Goal: Transaction & Acquisition: Purchase product/service

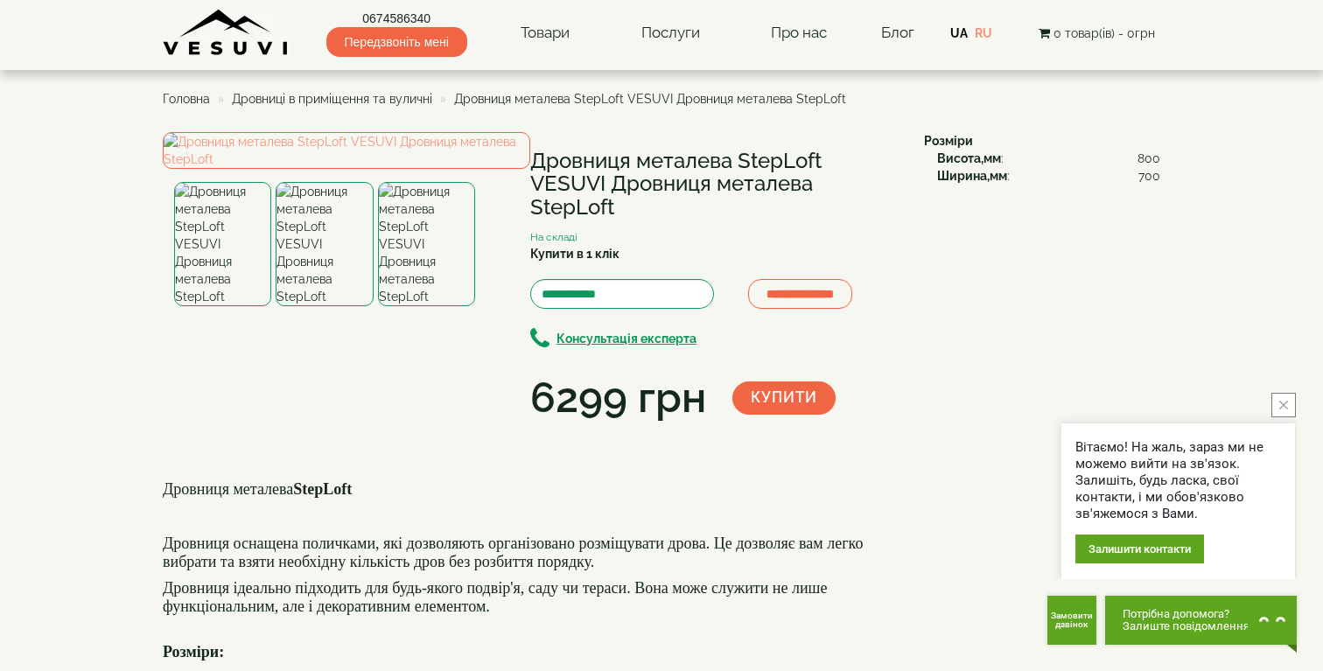
click at [320, 306] on img at bounding box center [324, 244] width 97 height 124
click at [425, 306] on img at bounding box center [426, 244] width 97 height 124
click at [361, 101] on span "Дровниці в приміщення та вуличні" at bounding box center [332, 99] width 200 height 14
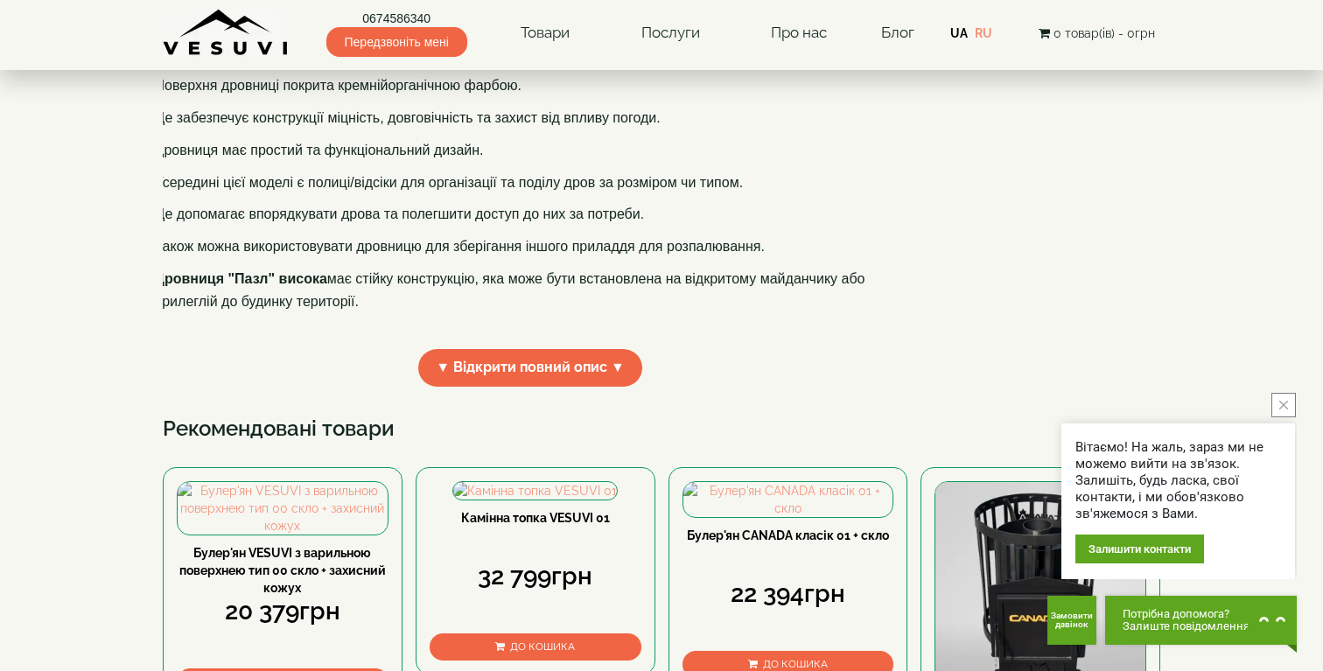
scroll to position [476, 0]
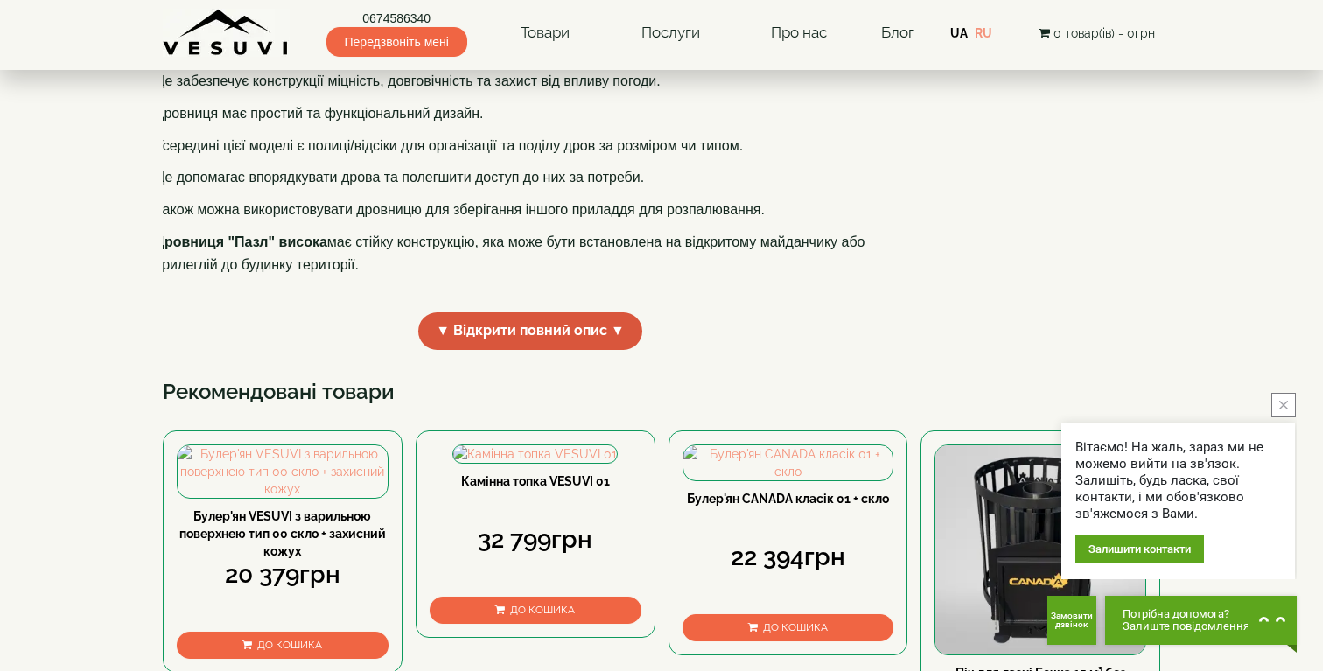
click at [503, 350] on span "▼ Відкрити повний опис ▼" at bounding box center [530, 331] width 224 height 38
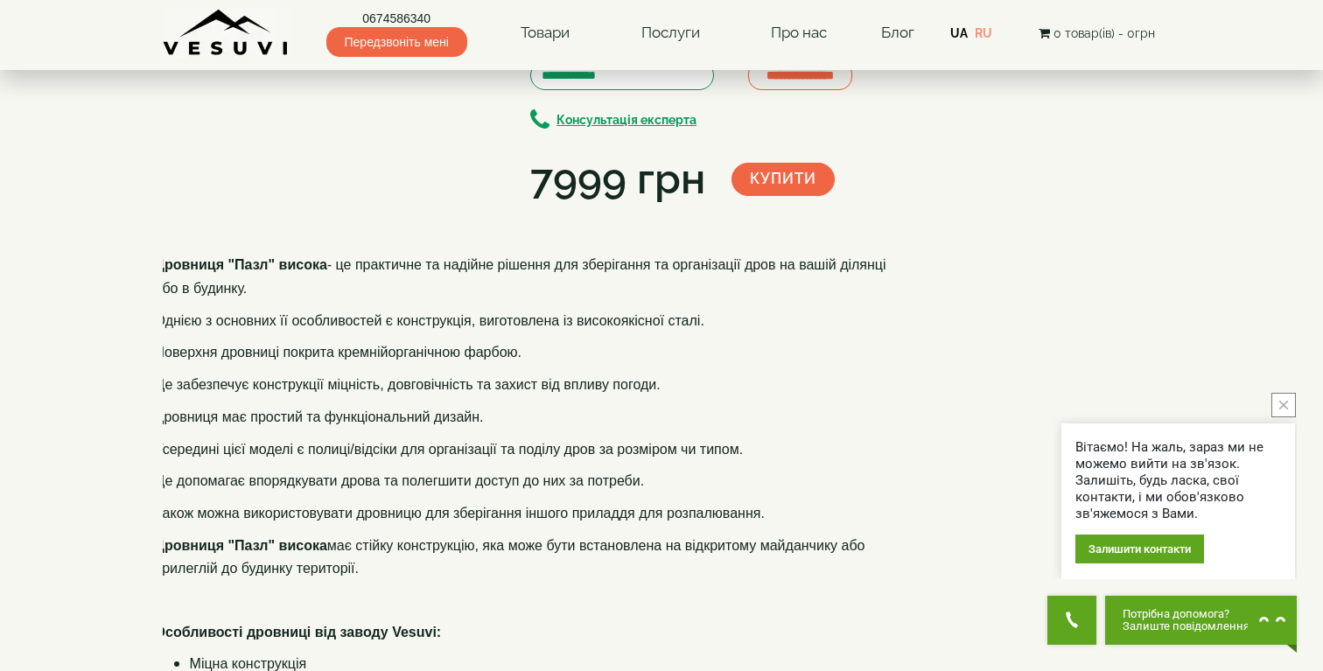
scroll to position [0, 0]
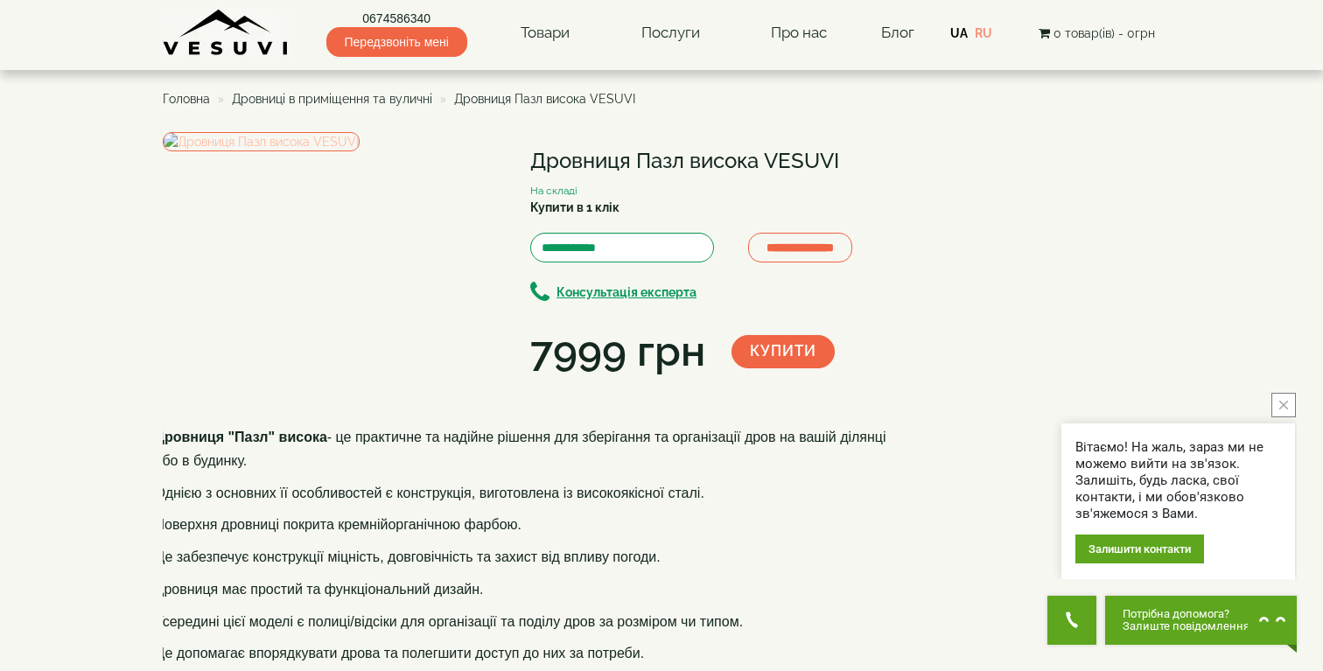
click at [360, 151] on img at bounding box center [261, 141] width 197 height 19
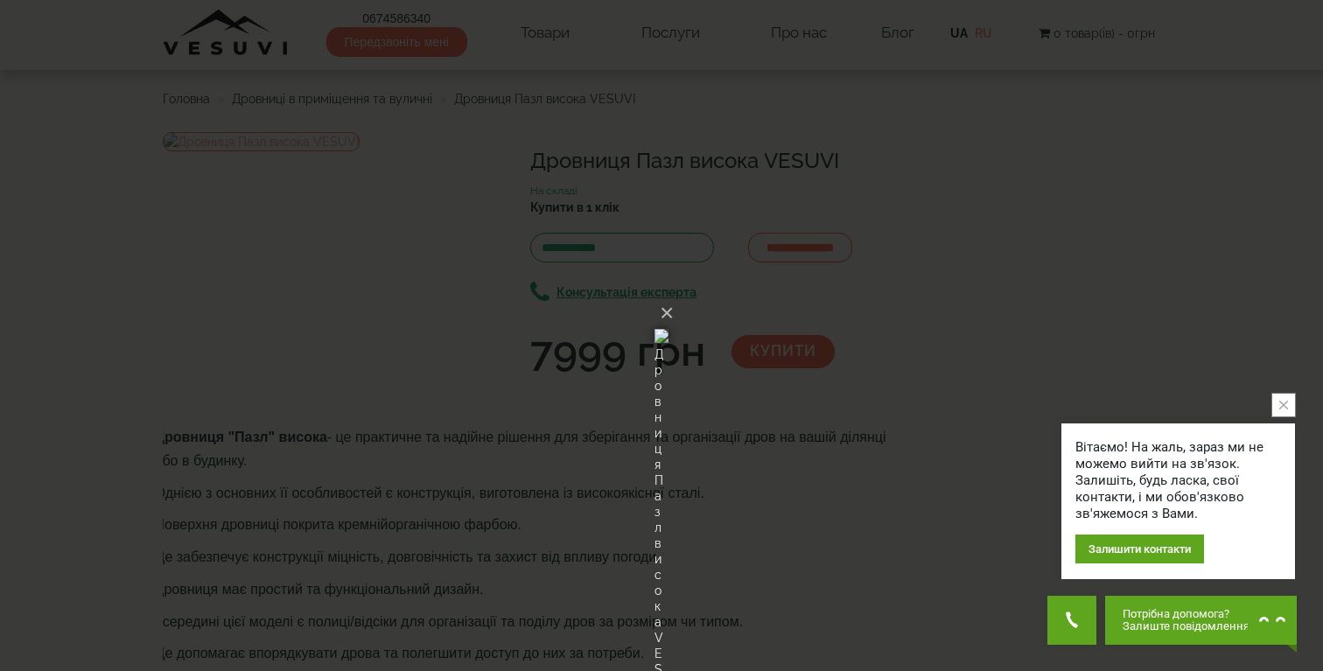
click at [1002, 203] on div "× Дровниця Пазл висока VESUVI Loading..." at bounding box center [661, 335] width 1323 height 671
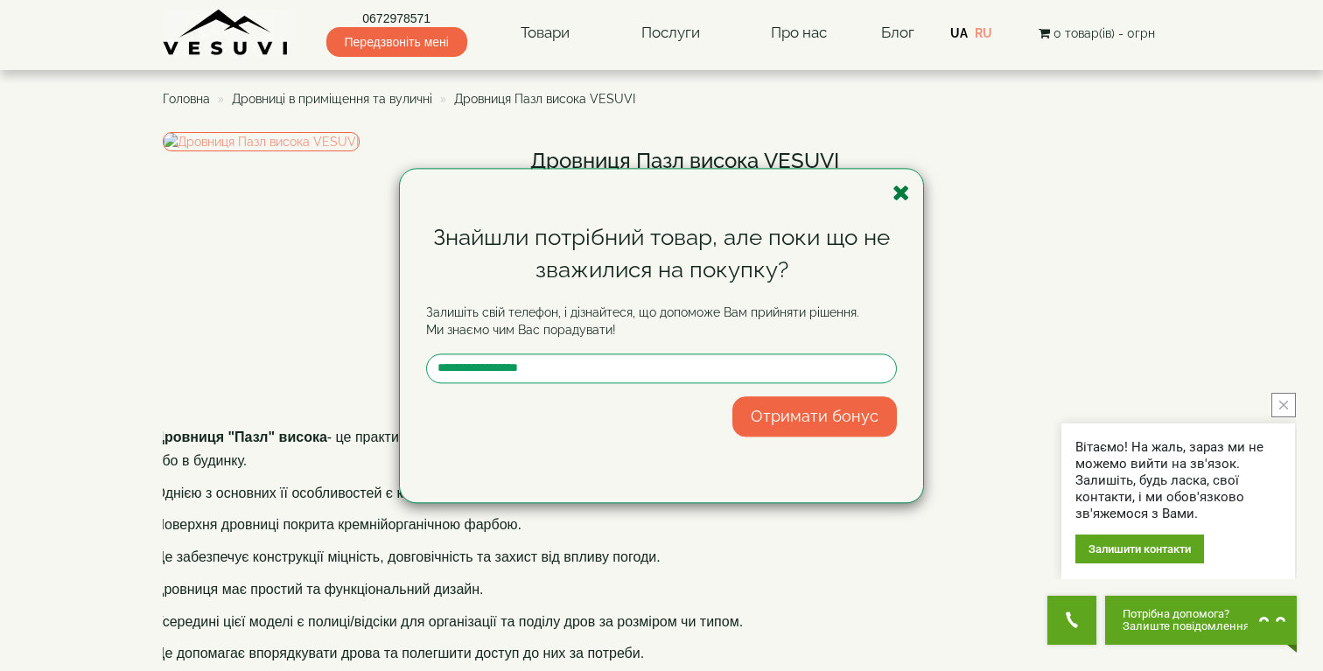
click at [900, 199] on icon "button" at bounding box center [900, 193] width 17 height 22
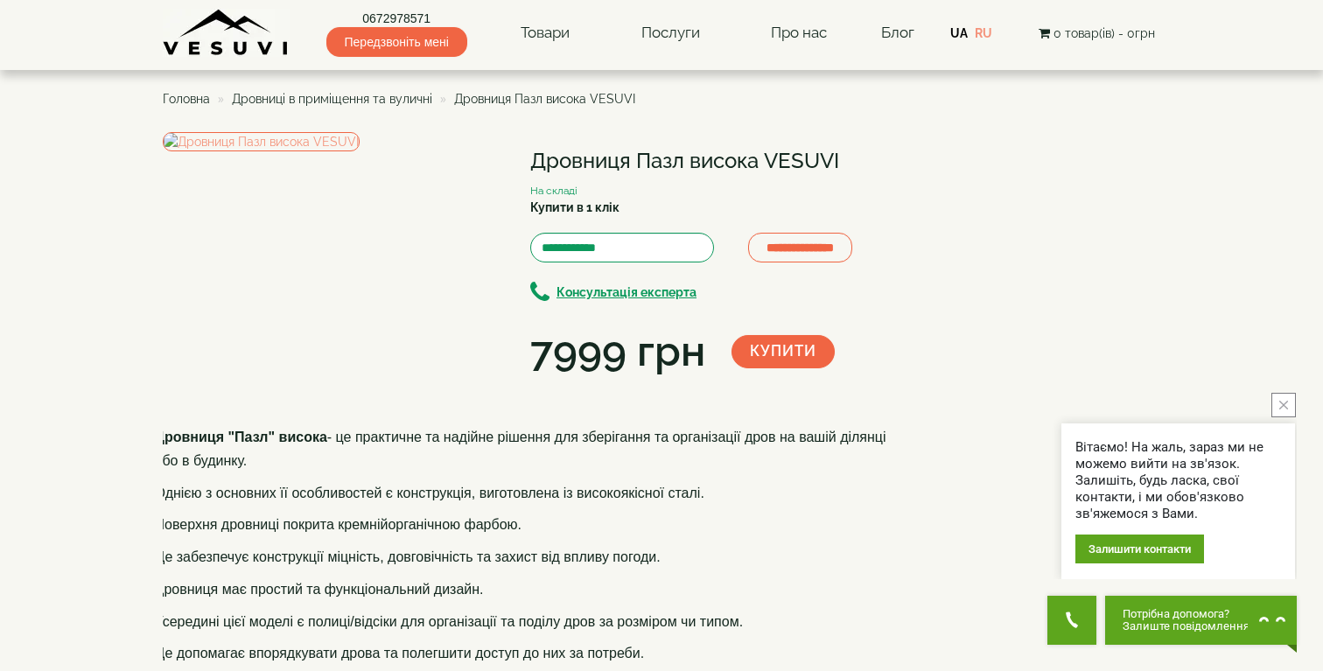
click at [400, 101] on span "Дровниці в приміщення та вуличні" at bounding box center [332, 99] width 200 height 14
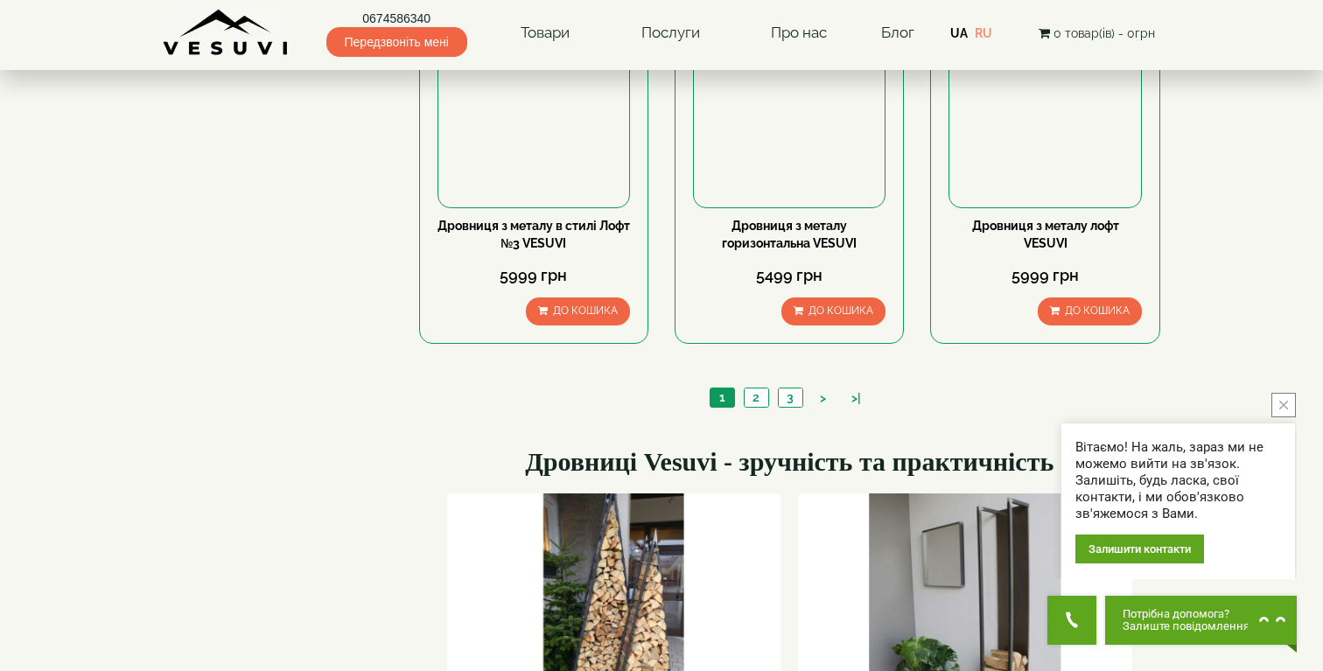
scroll to position [1668, 0]
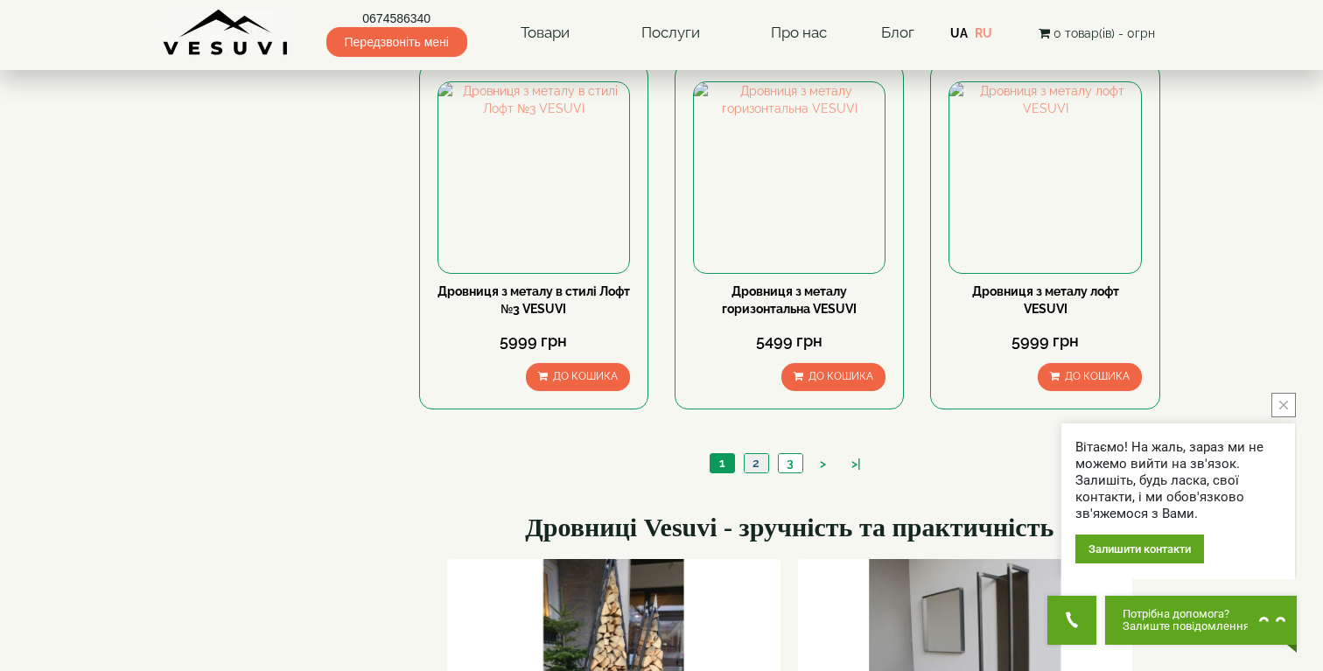
click at [756, 462] on link "2" at bounding box center [756, 463] width 24 height 18
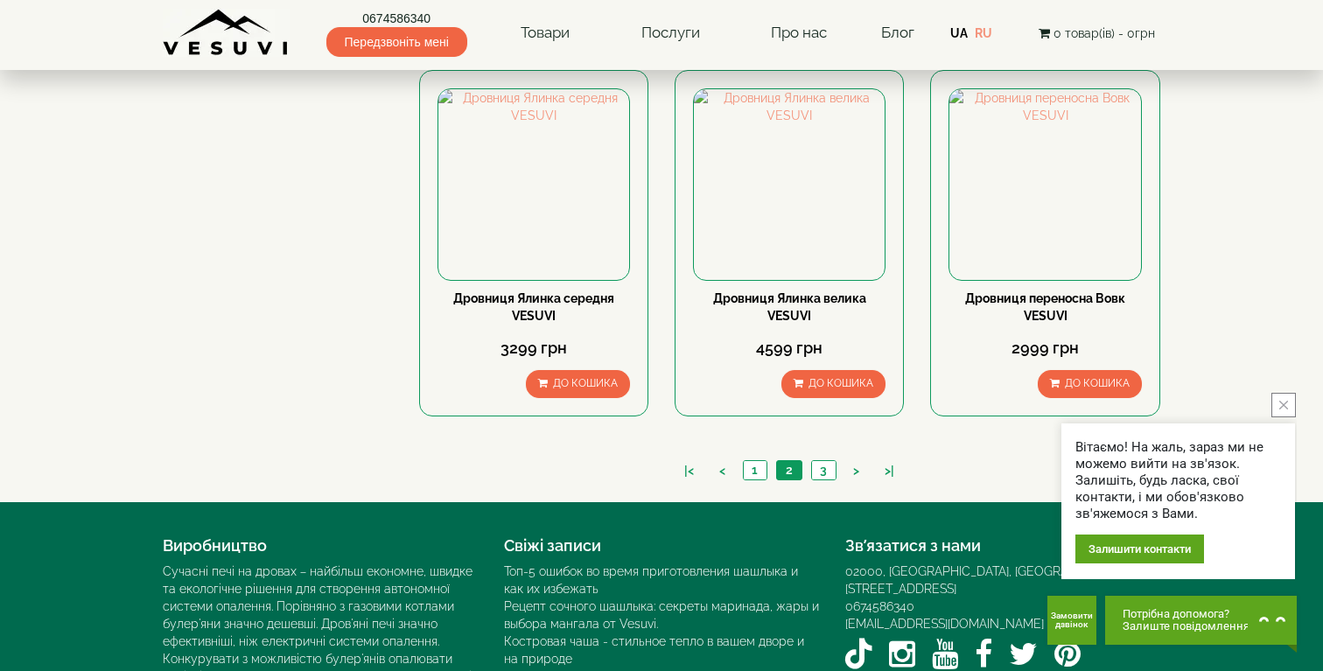
scroll to position [1776, 0]
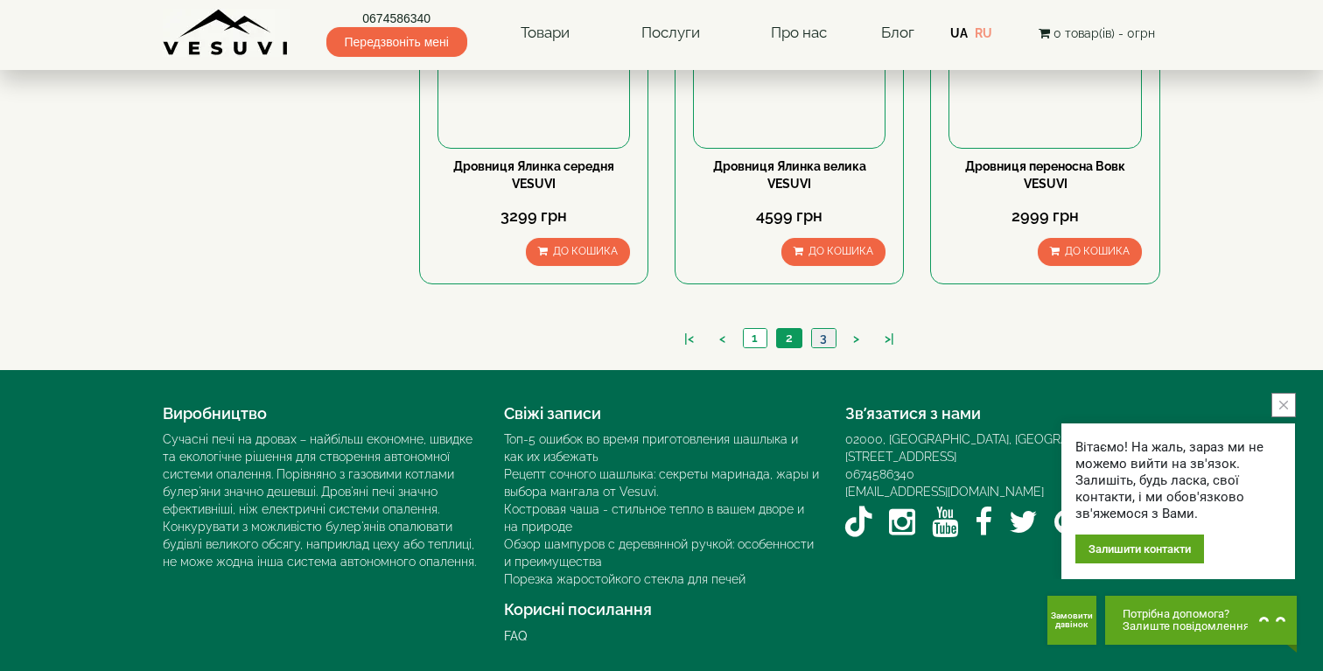
click at [817, 346] on link "3" at bounding box center [823, 338] width 24 height 18
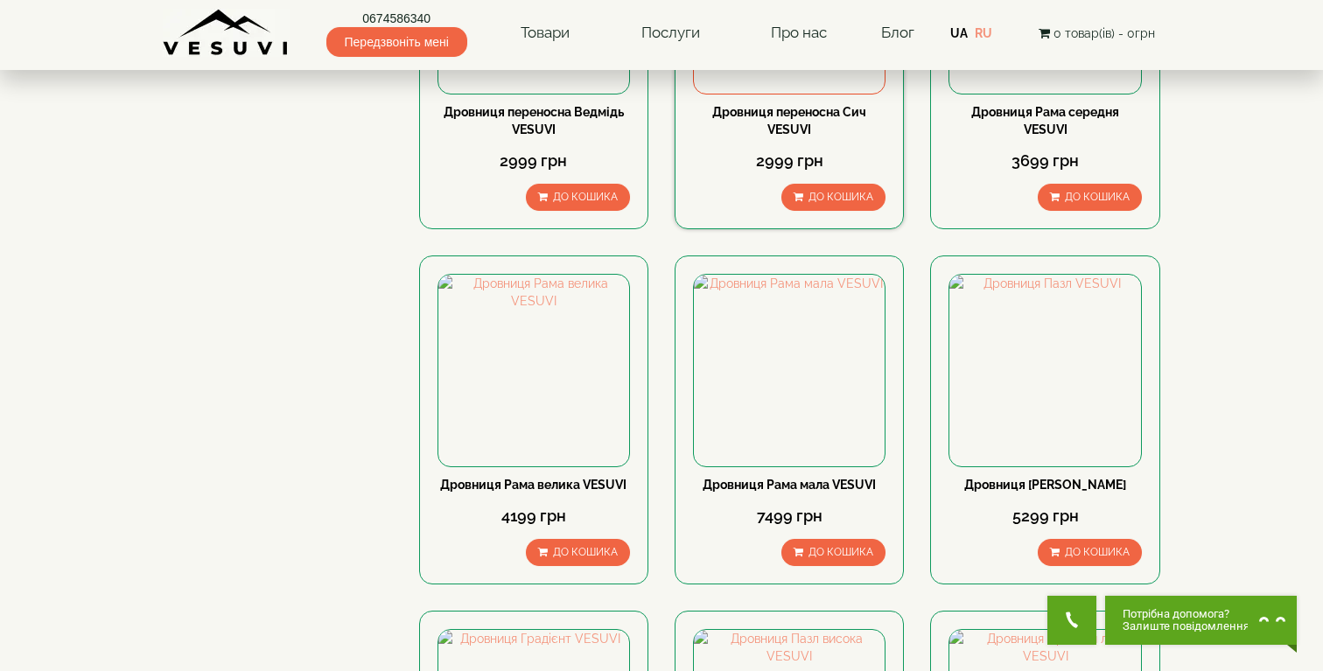
scroll to position [438, 0]
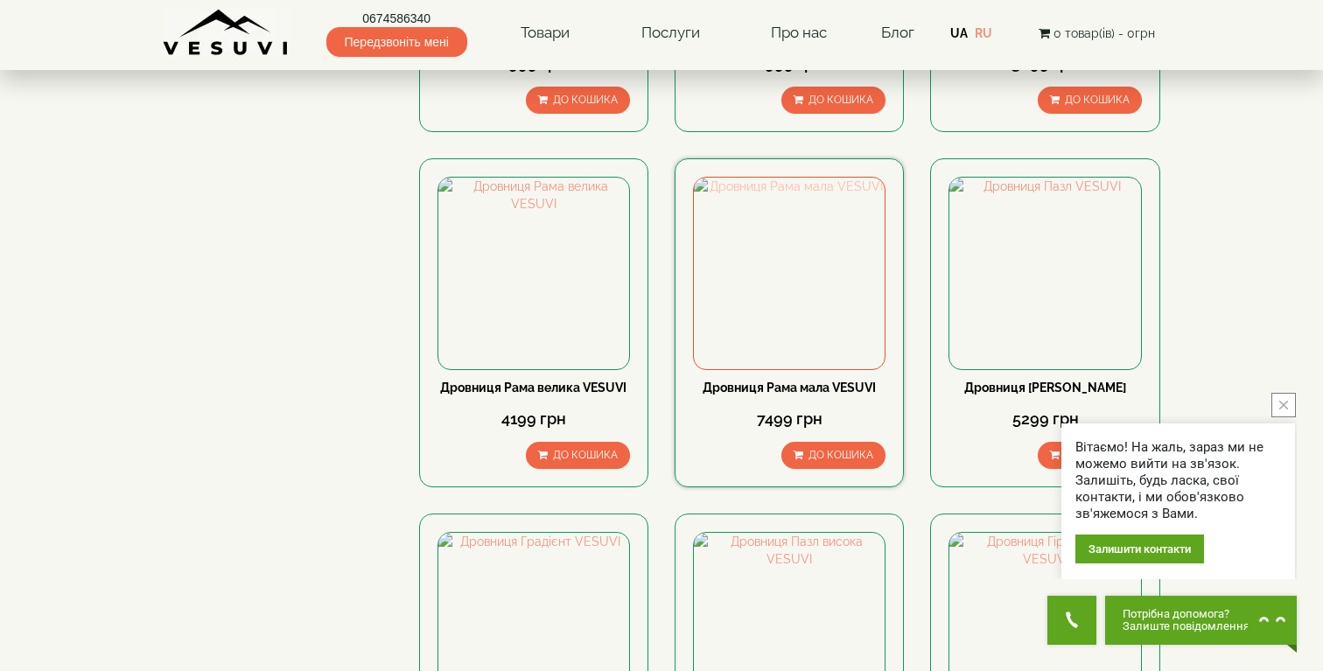
click at [775, 286] on img at bounding box center [789, 273] width 191 height 191
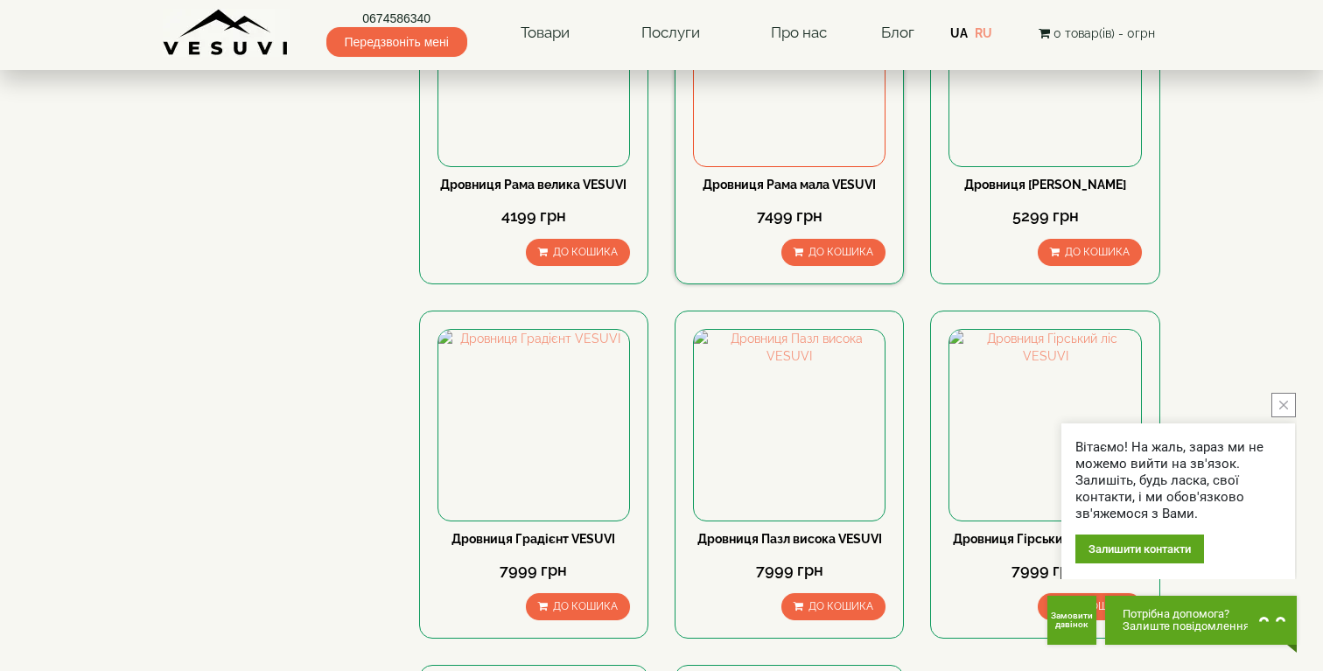
scroll to position [654, 0]
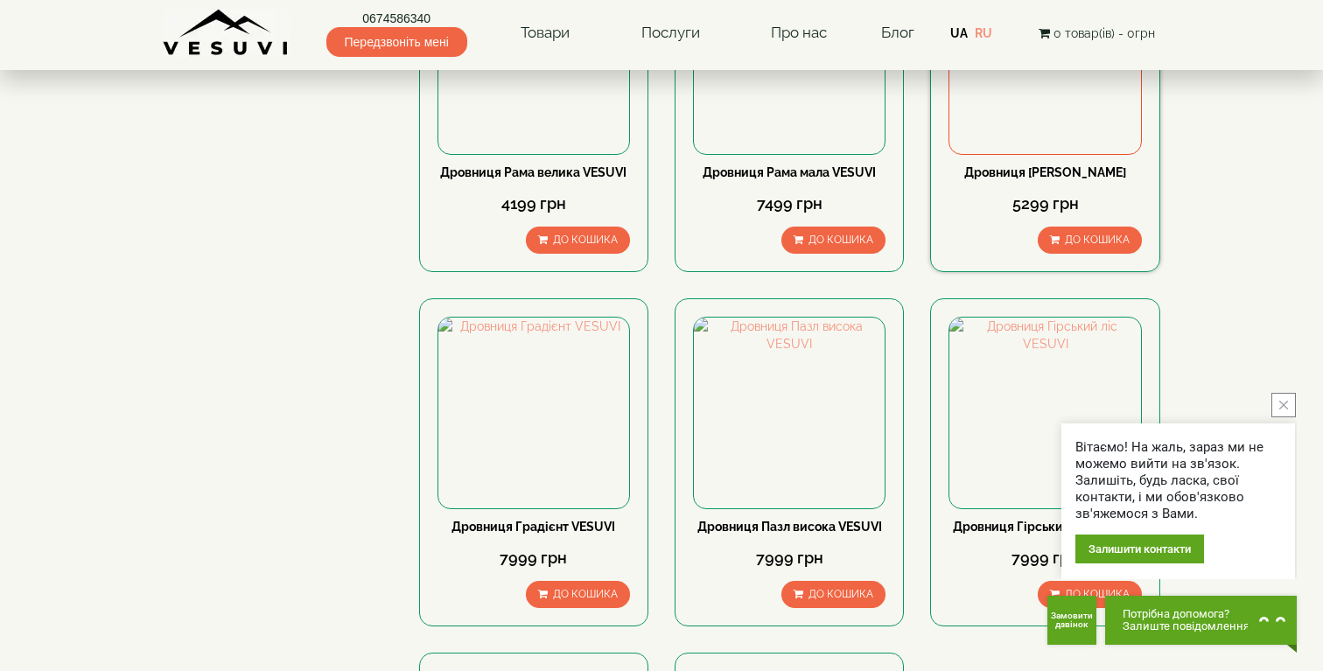
click at [1003, 143] on img at bounding box center [1044, 57] width 191 height 191
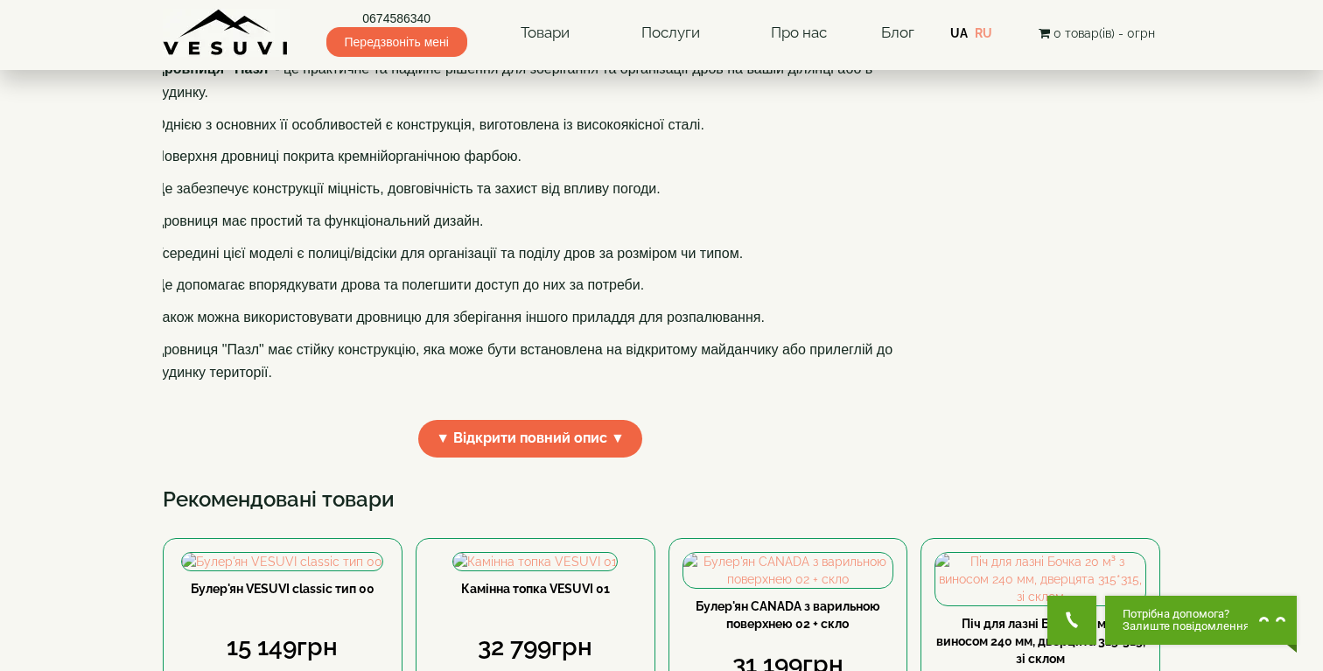
scroll to position [342, 0]
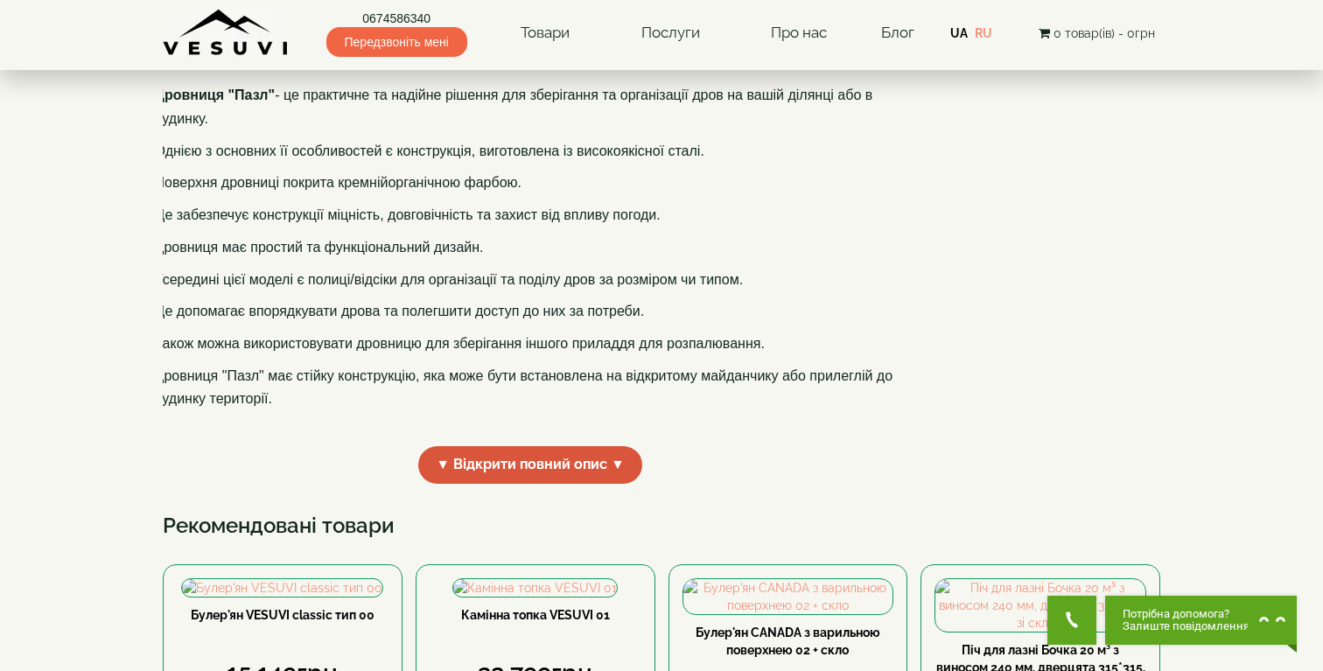
click at [581, 484] on span "▼ Відкрити повний опис ▼" at bounding box center [530, 465] width 224 height 38
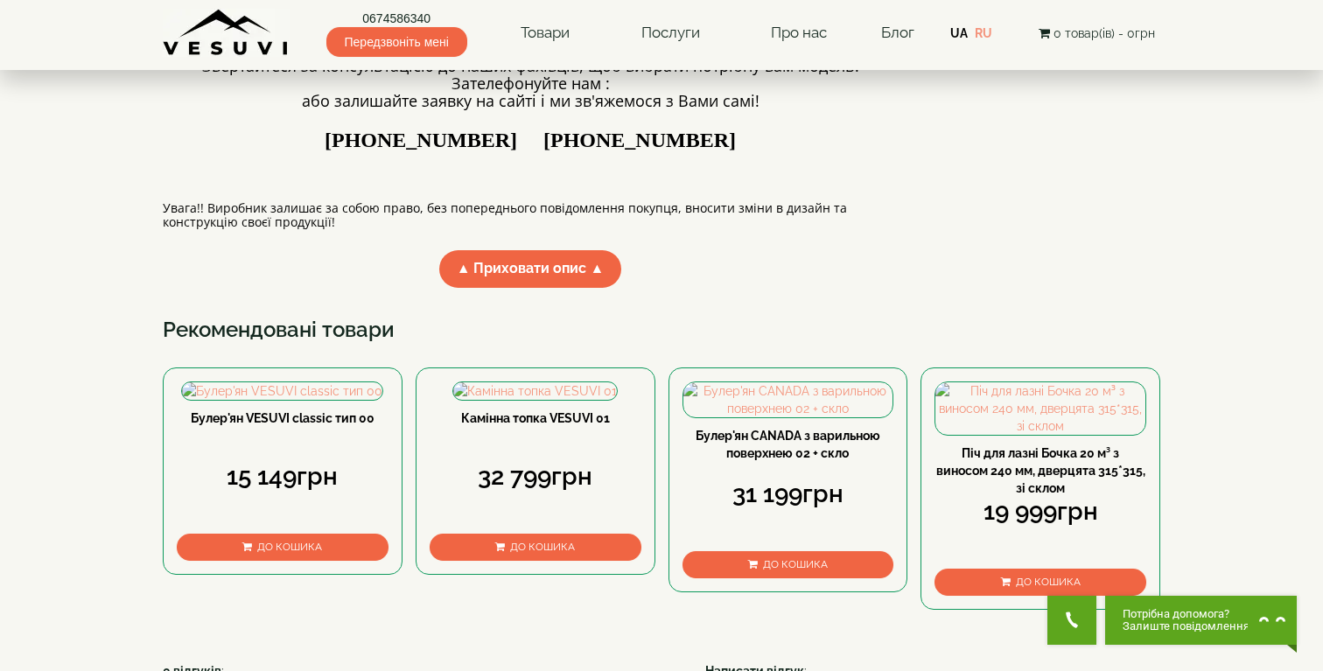
scroll to position [1024, 0]
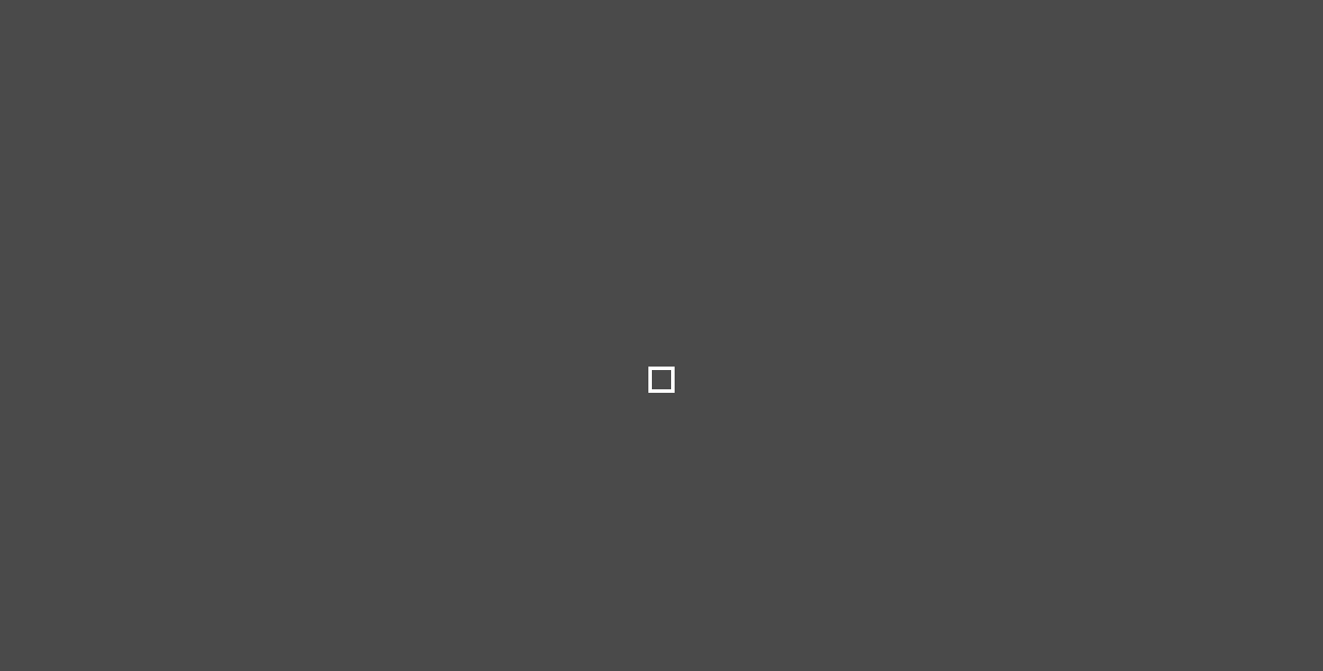
select select
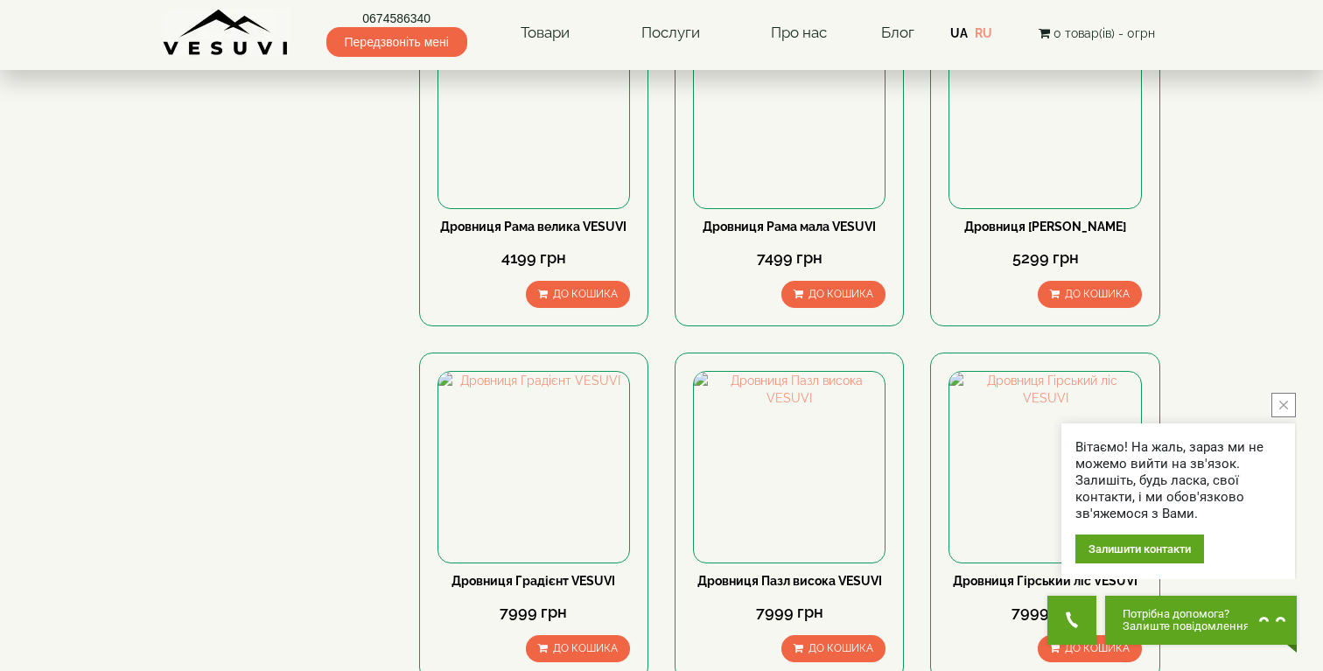
scroll to position [582, 0]
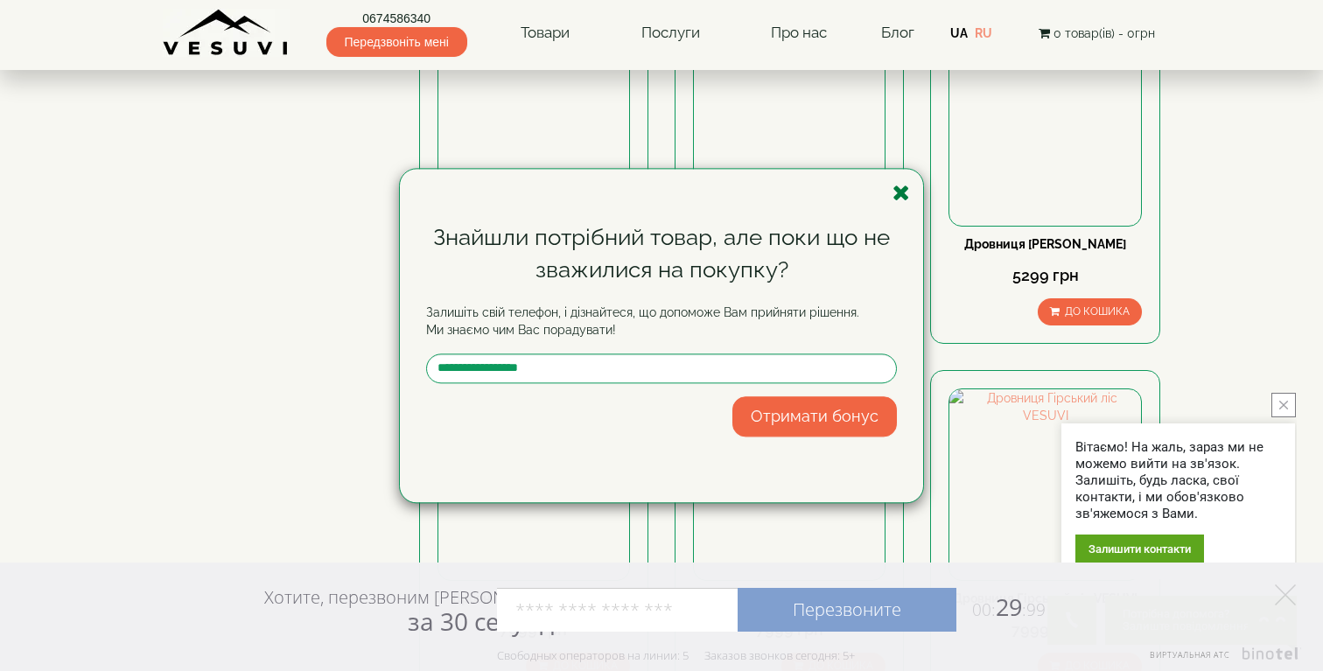
click at [899, 193] on icon "button" at bounding box center [900, 193] width 17 height 22
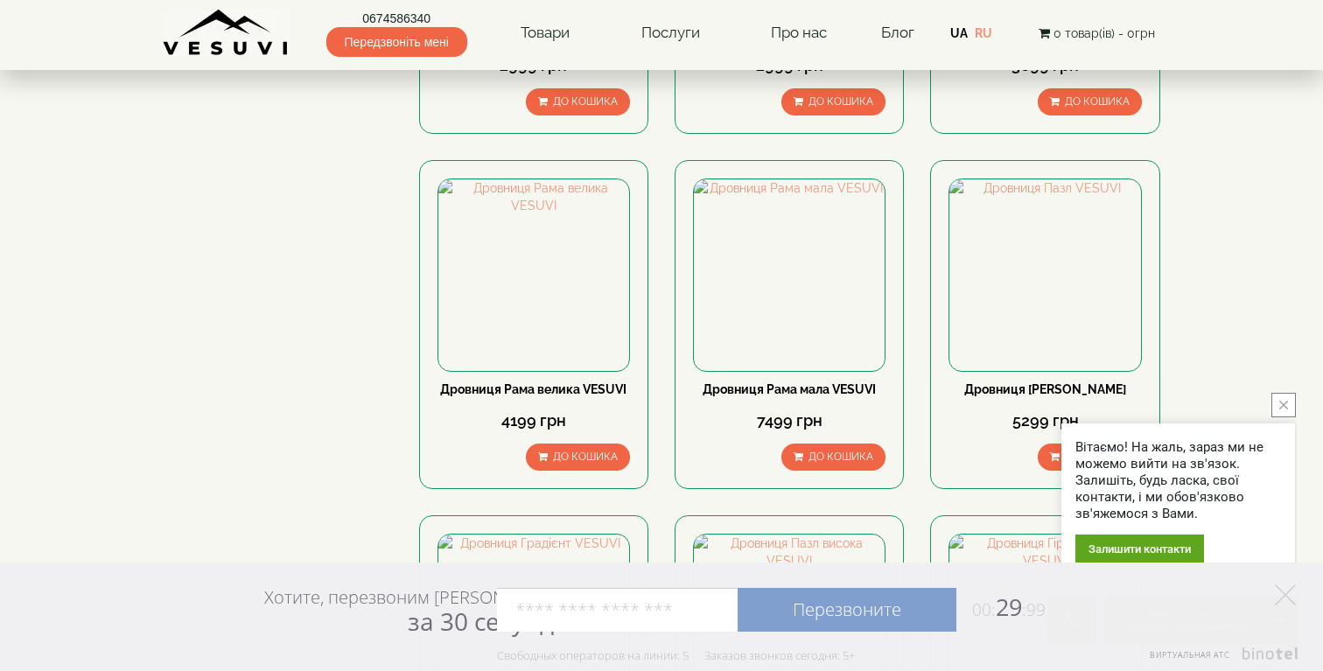
scroll to position [0, 0]
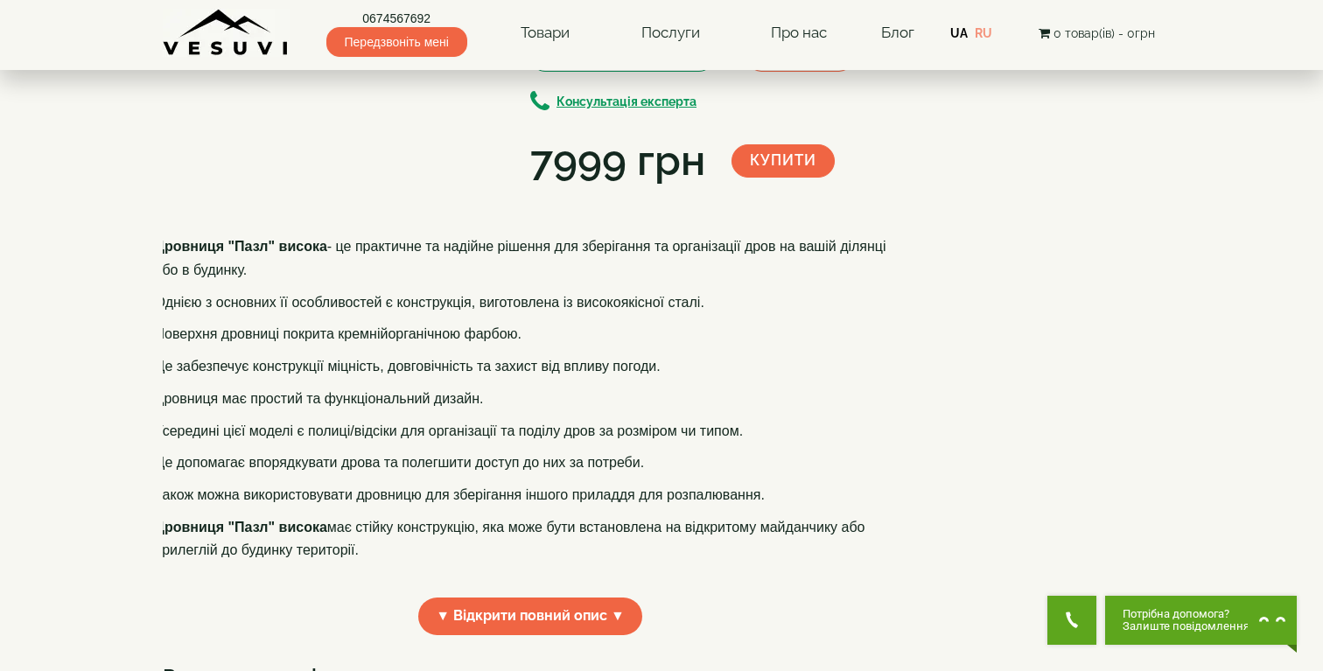
scroll to position [290, 0]
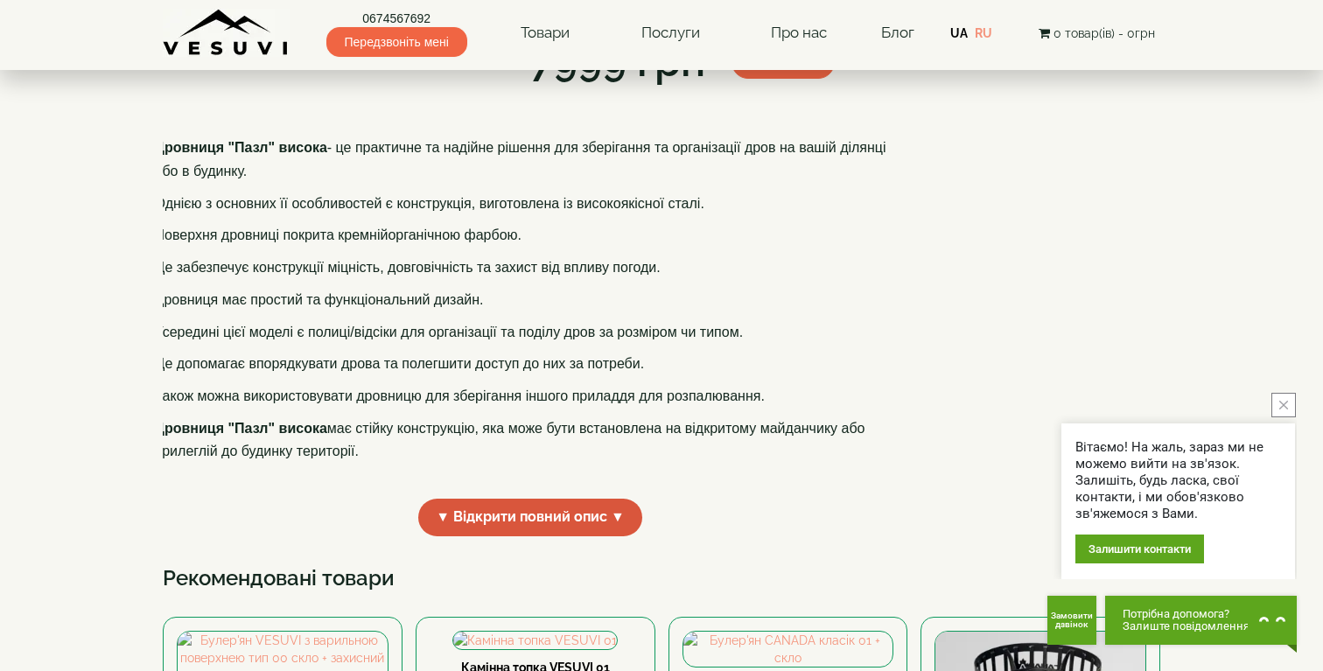
click at [551, 536] on span "▼ Відкрити повний опис ▼" at bounding box center [530, 518] width 224 height 38
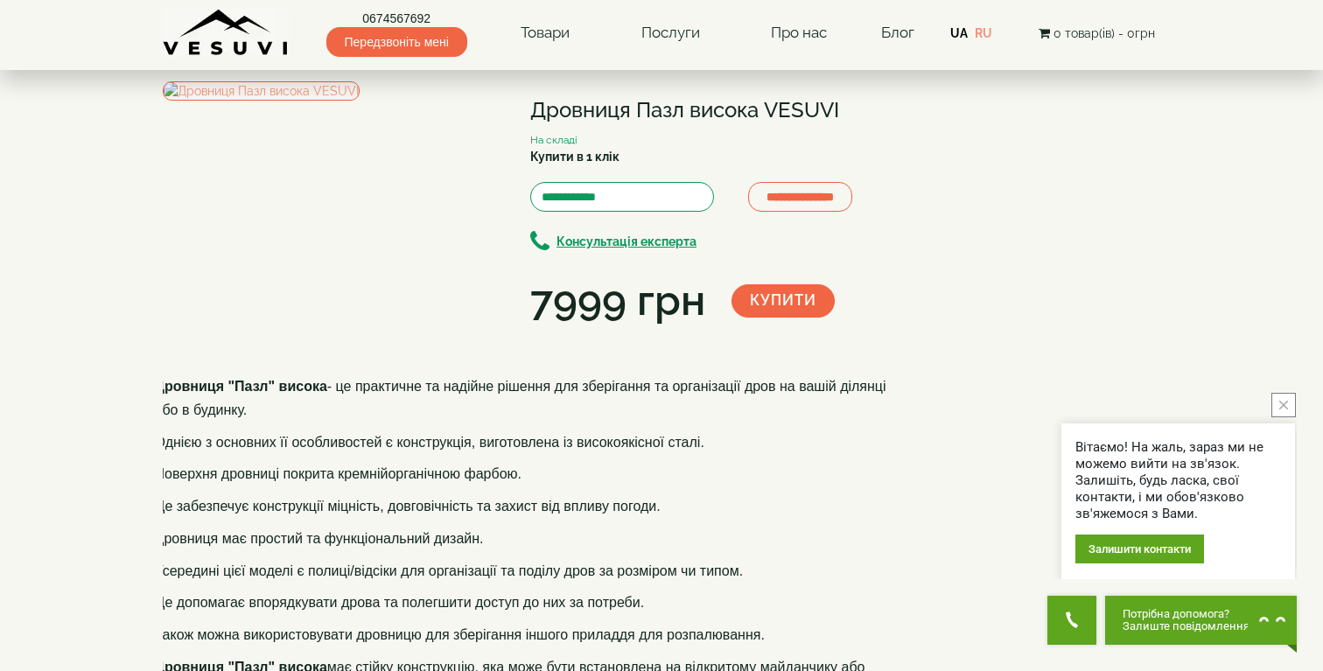
scroll to position [0, 0]
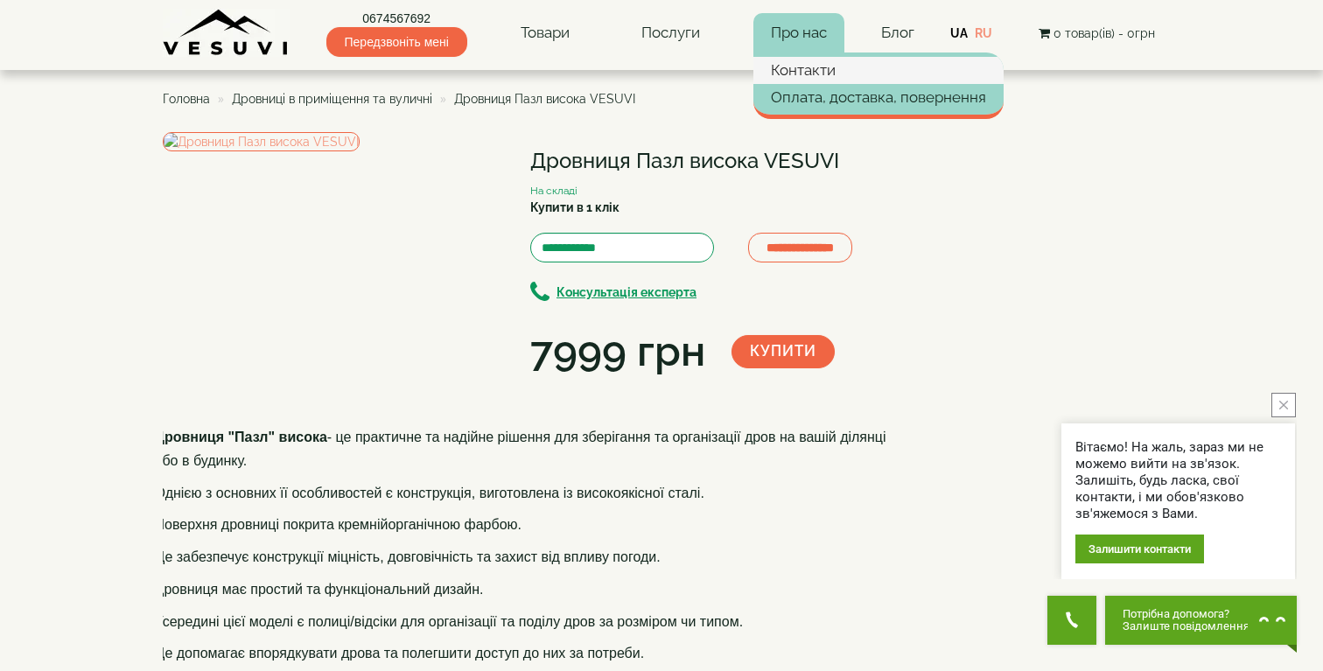
click at [794, 70] on link "Контакти" at bounding box center [878, 70] width 250 height 26
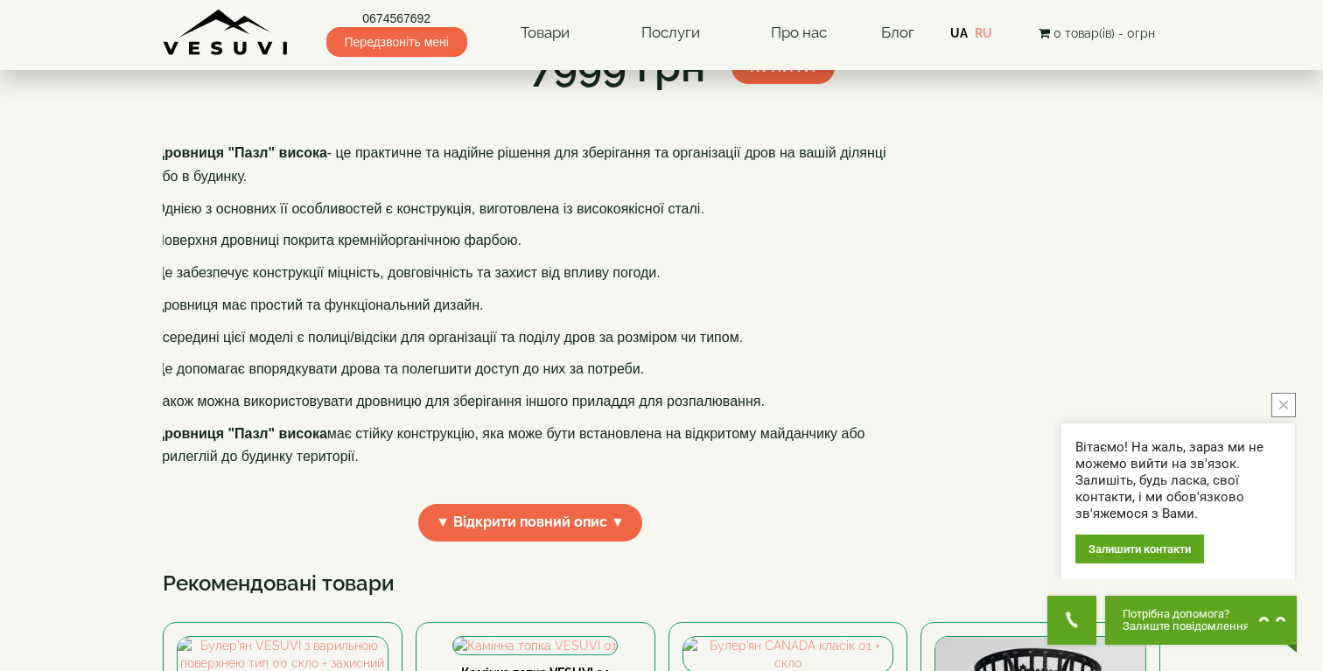
scroll to position [437, 0]
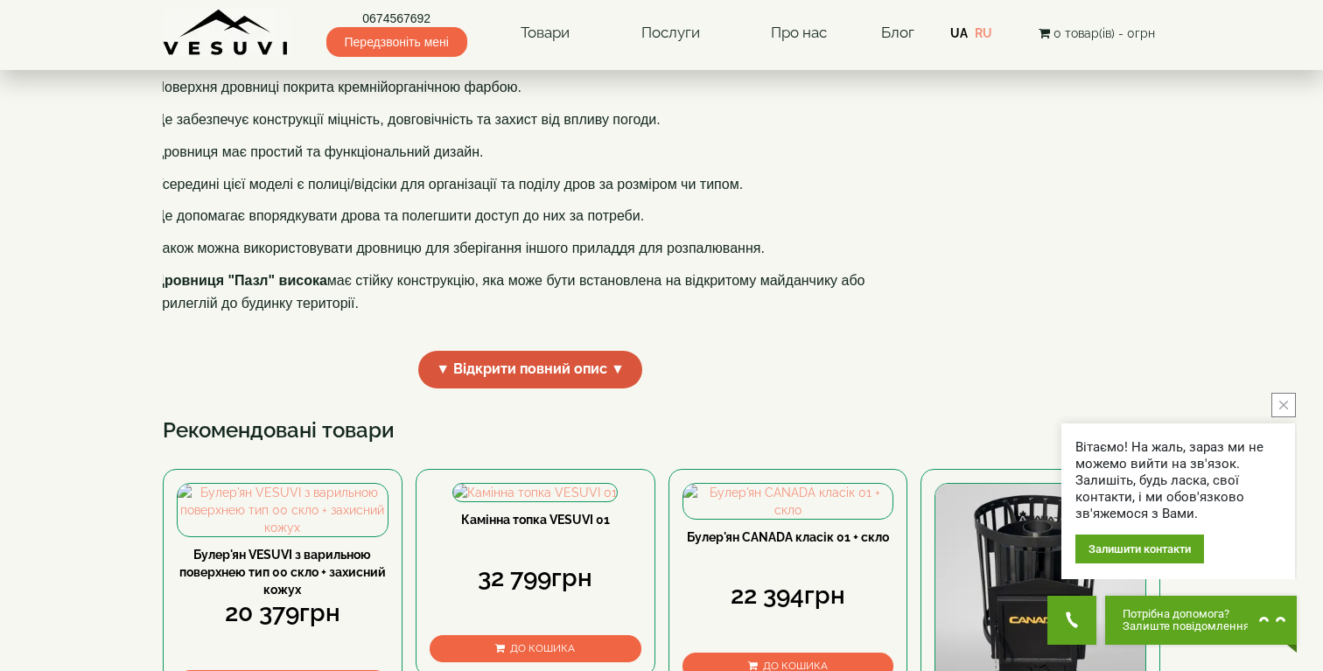
click at [616, 388] on span "▼ Відкрити повний опис ▼" at bounding box center [530, 370] width 224 height 38
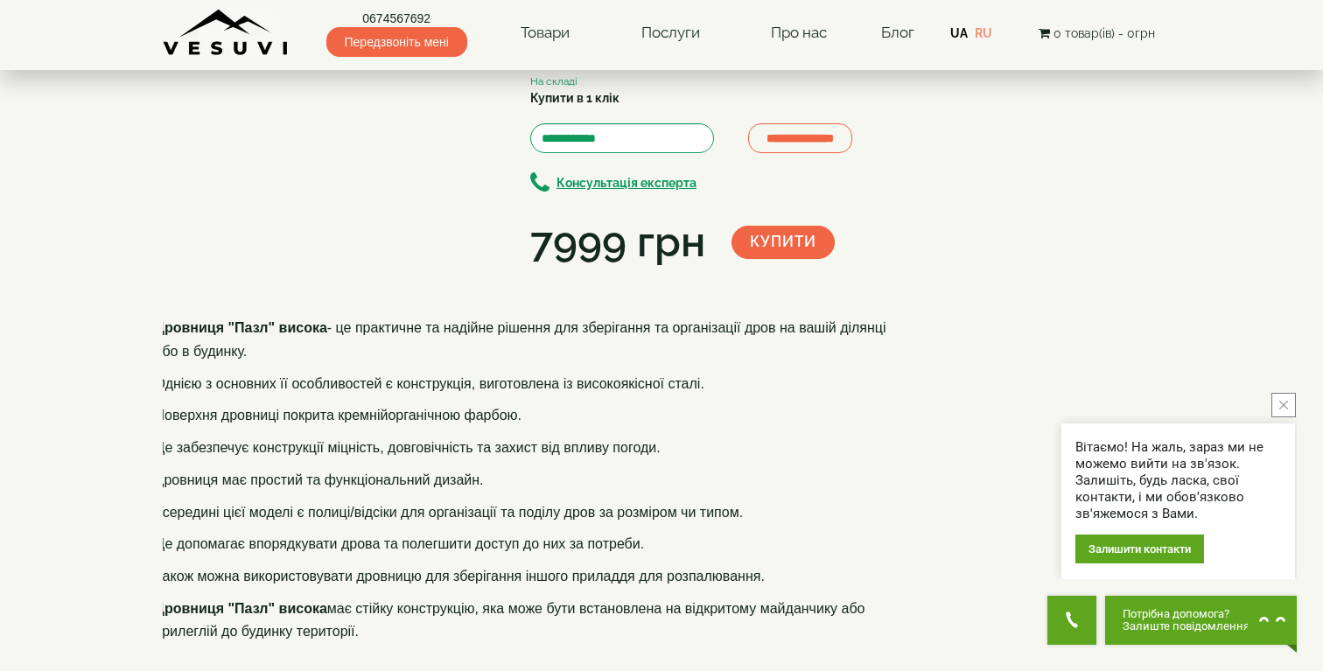
scroll to position [0, 0]
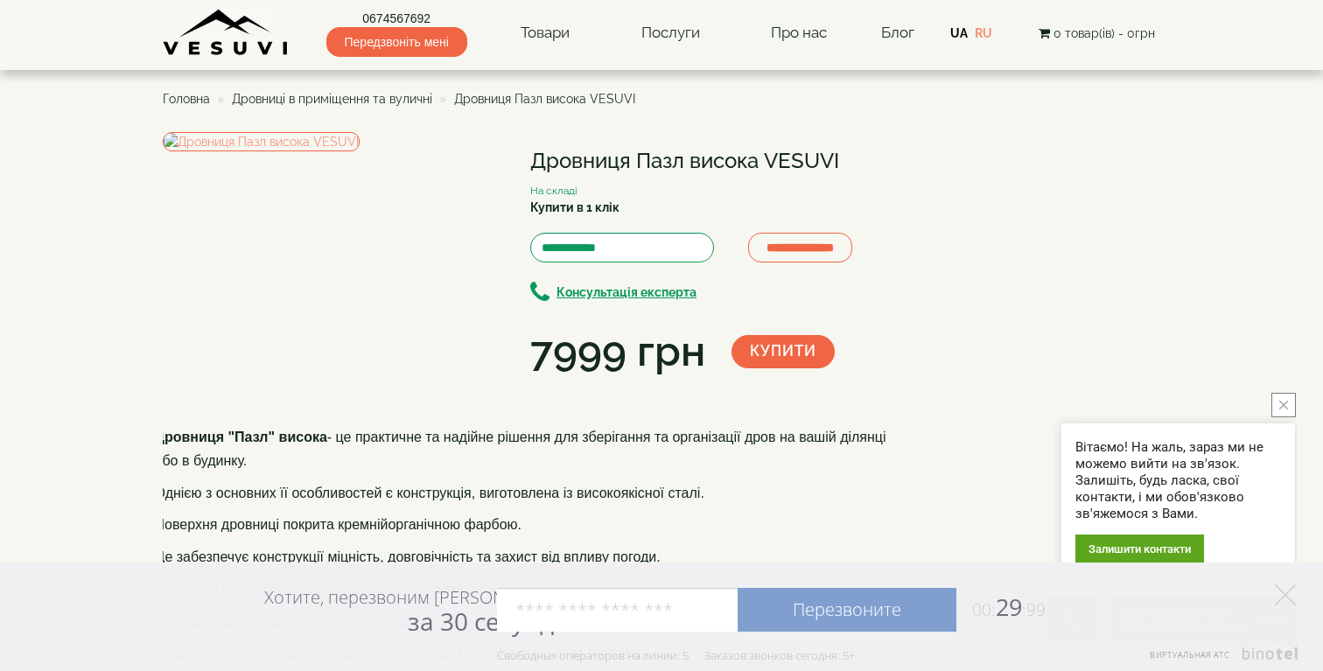
click at [388, 94] on span "Дровниці в приміщення та вуличні" at bounding box center [332, 99] width 200 height 14
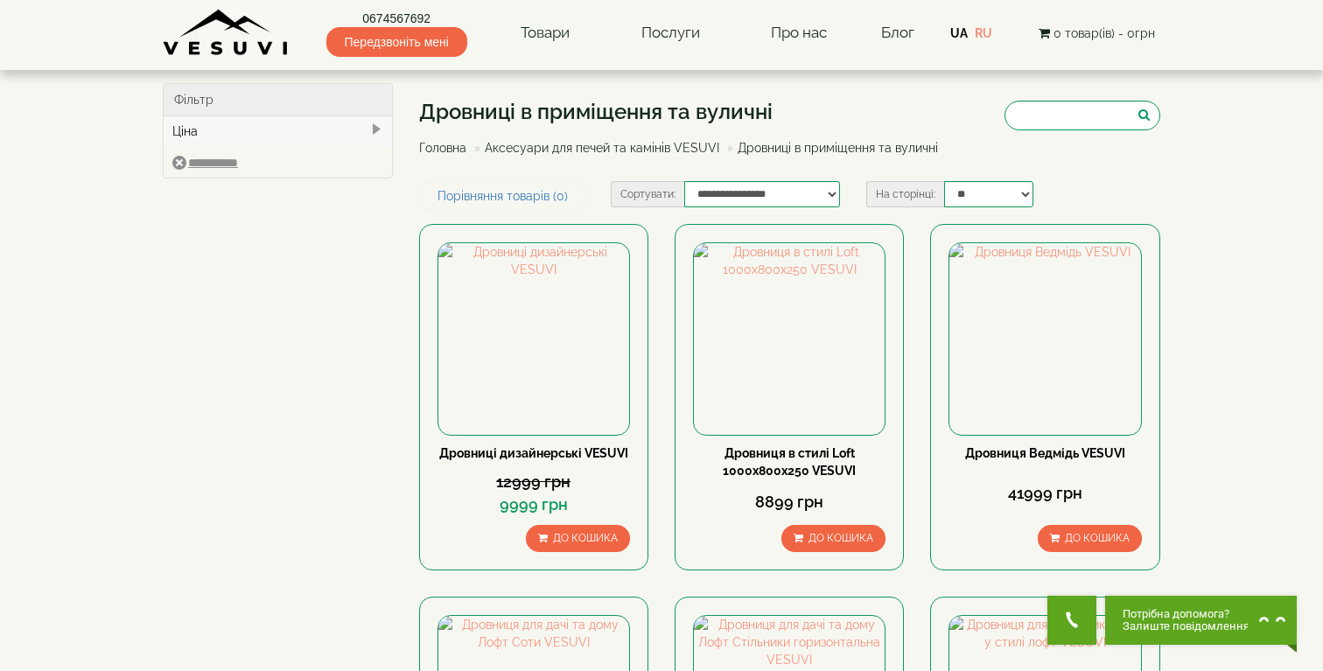
click at [1045, 134] on div "Дровниці в приміщення та вуличні Головна Аксесуари для печей та камінів VESUVI …" at bounding box center [790, 132] width 742 height 98
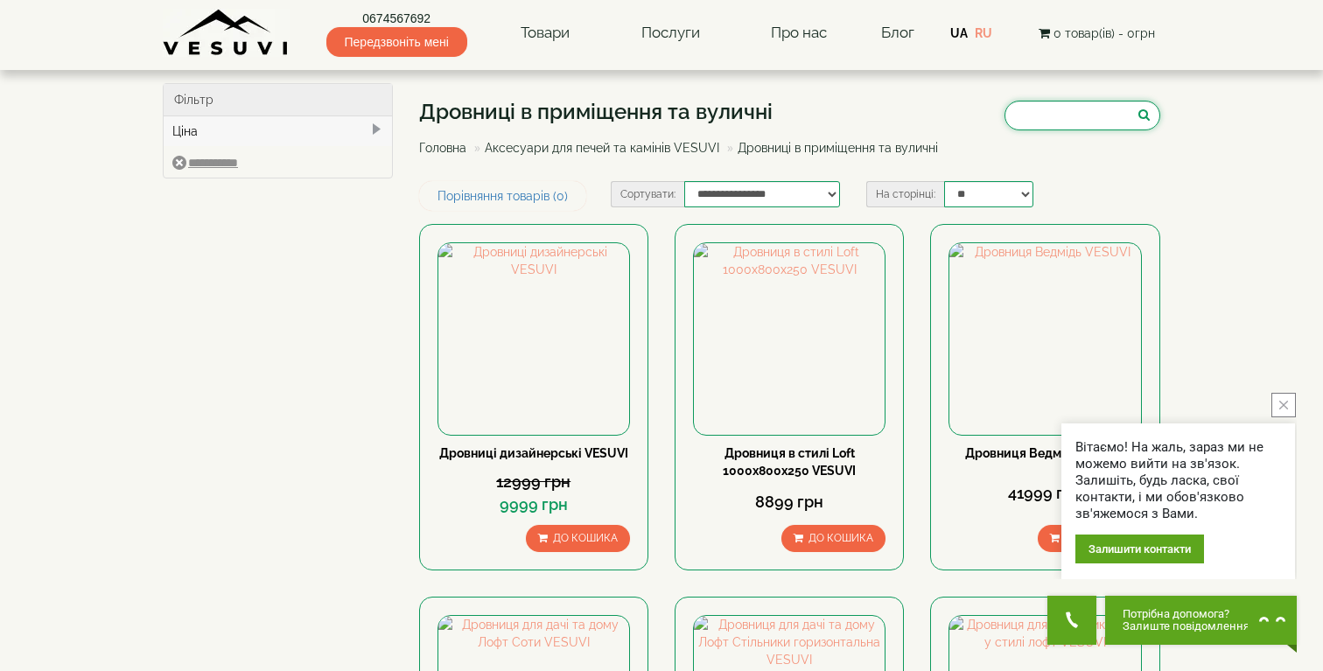
click at [1031, 108] on input "search" at bounding box center [1082, 116] width 156 height 30
type input "*********"
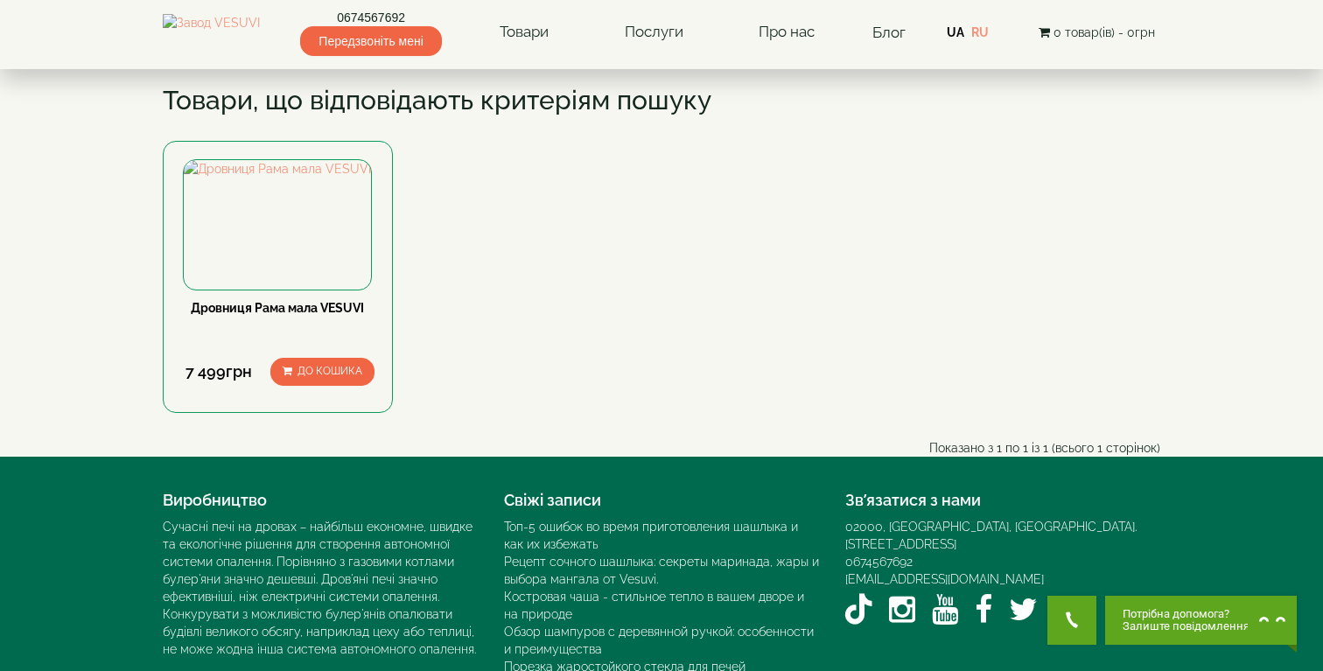
scroll to position [268, 0]
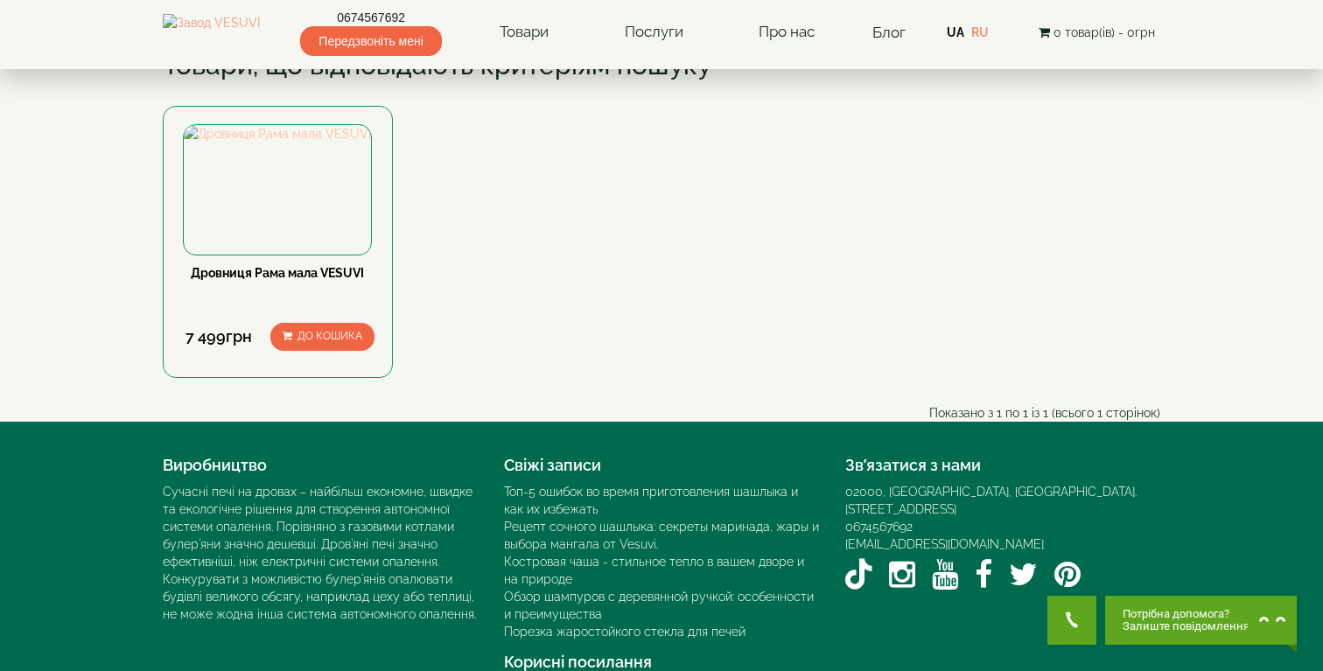
click at [327, 143] on img at bounding box center [277, 133] width 187 height 17
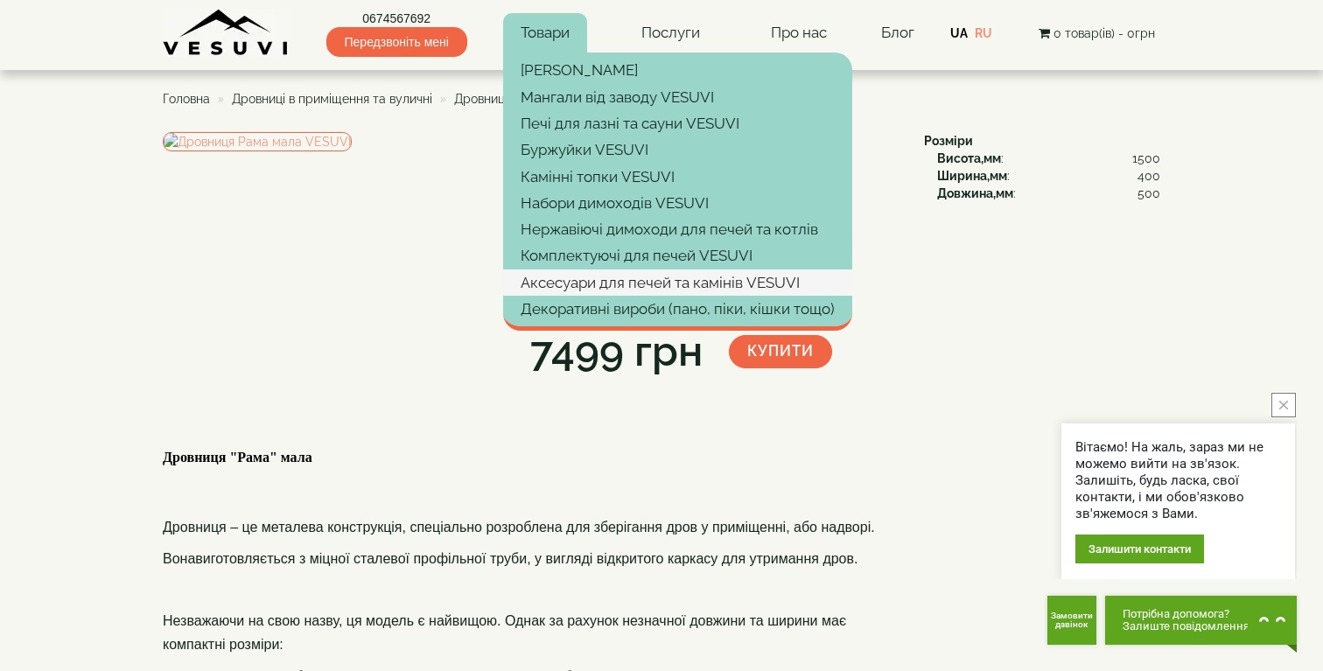
click at [575, 284] on link "Аксесуари для печей та камінів VESUVI" at bounding box center [677, 282] width 349 height 26
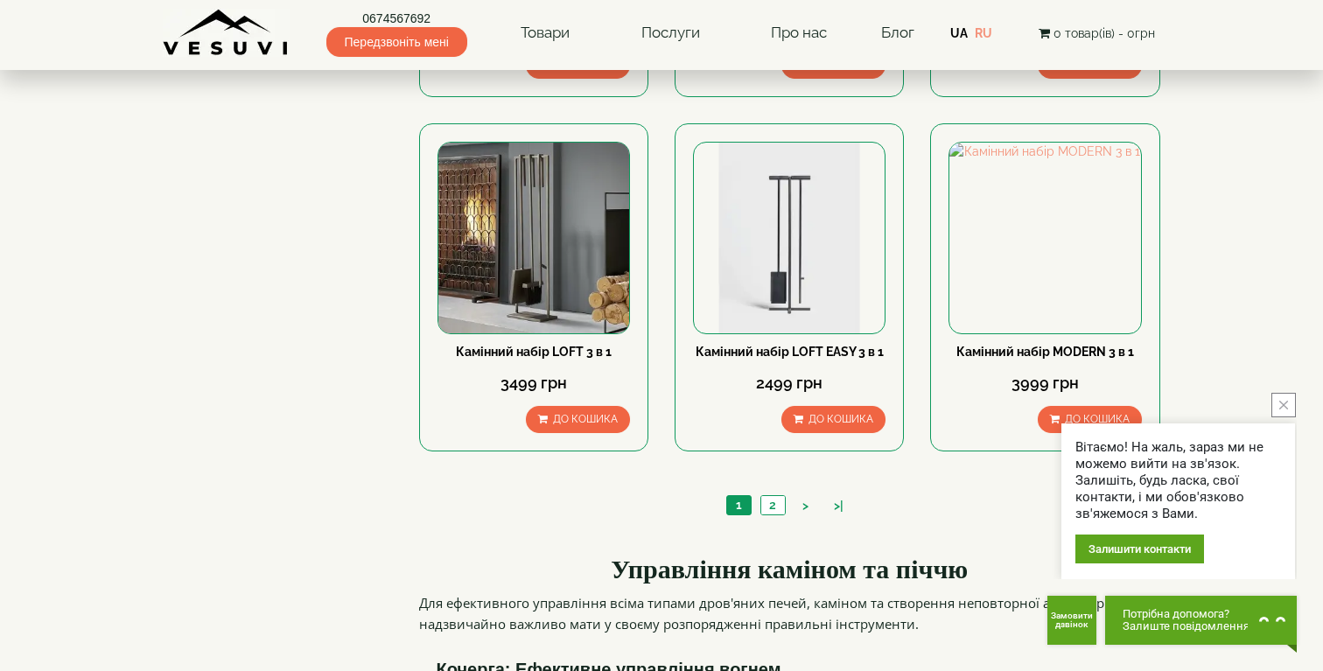
scroll to position [1960, 0]
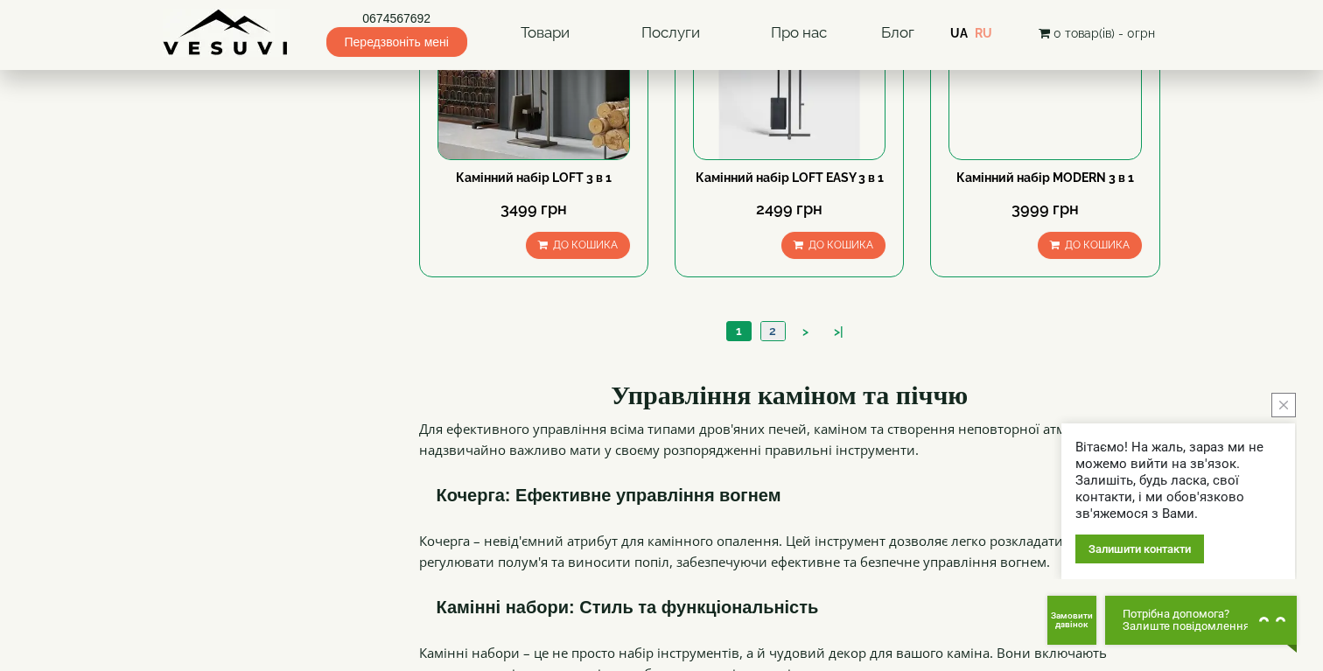
click at [763, 322] on link "2" at bounding box center [772, 331] width 24 height 18
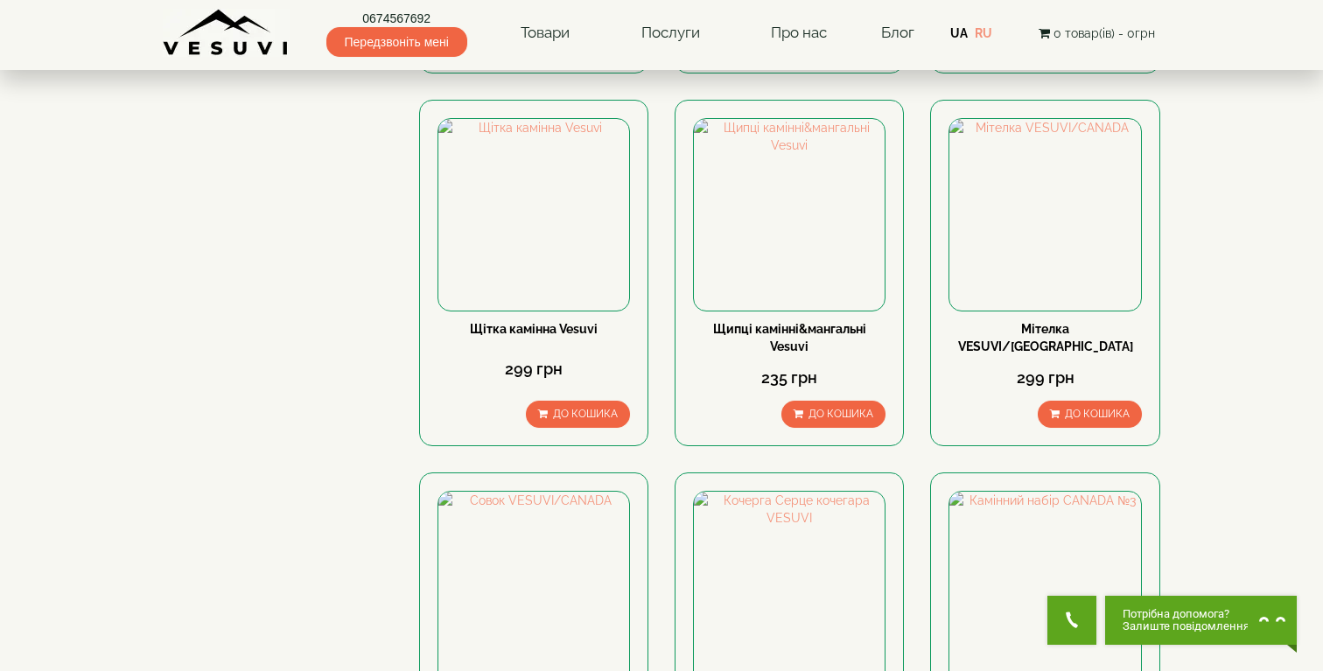
scroll to position [1036, 0]
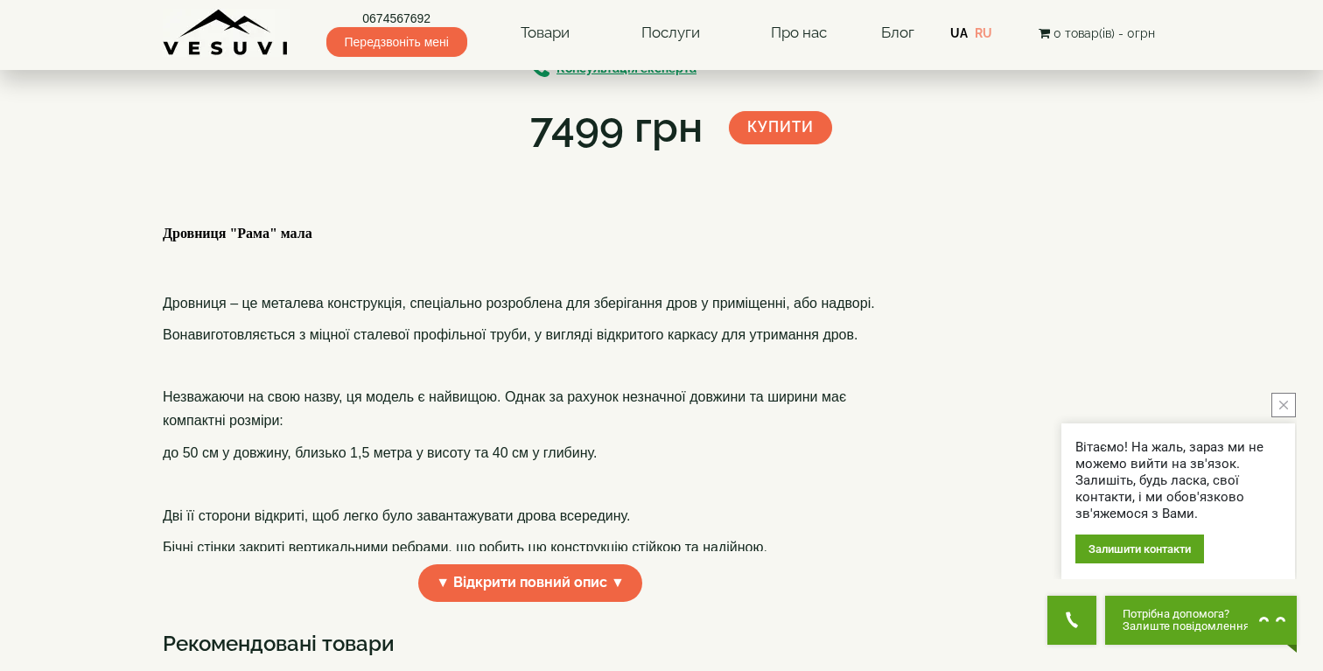
scroll to position [84, 0]
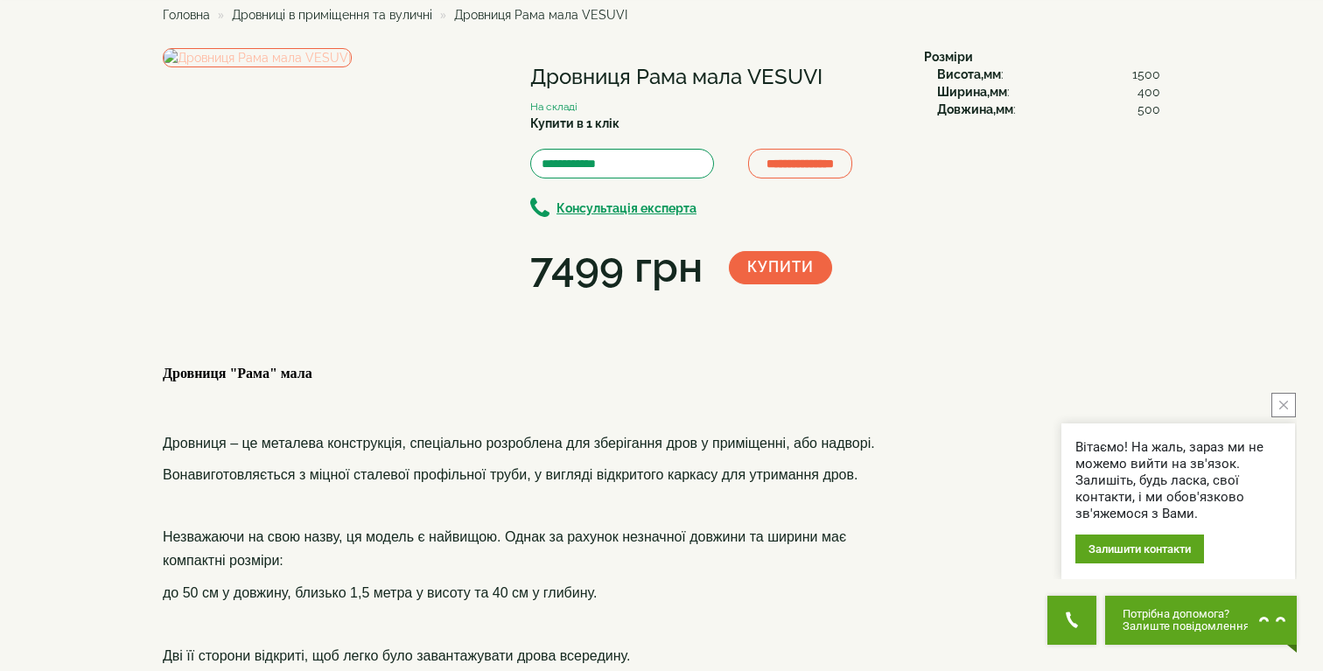
click at [352, 67] on img at bounding box center [257, 57] width 189 height 19
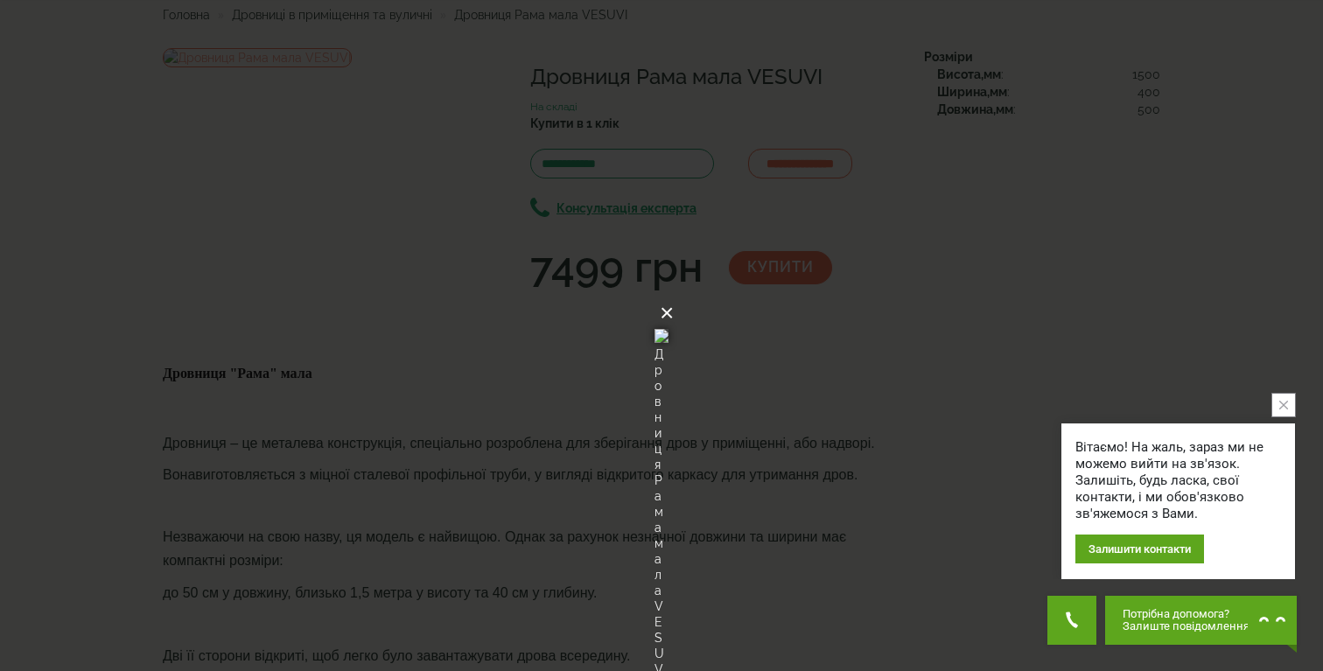
click at [674, 294] on button "×" at bounding box center [667, 313] width 14 height 38
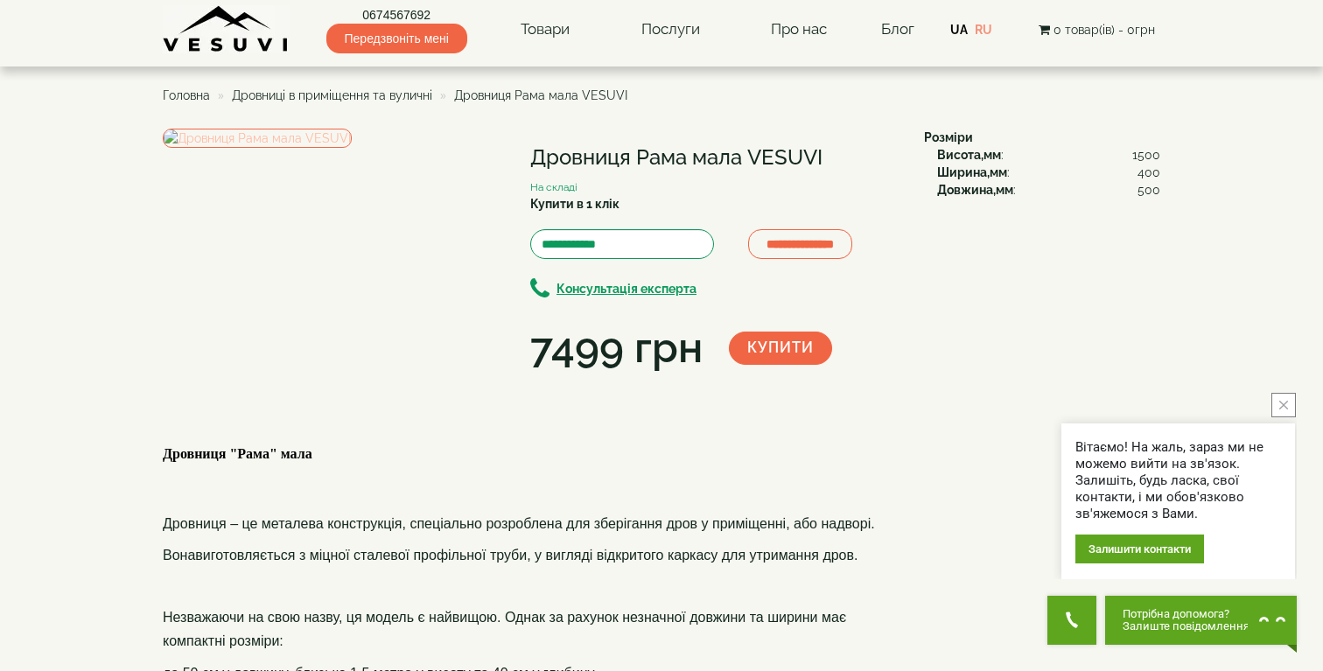
scroll to position [0, 0]
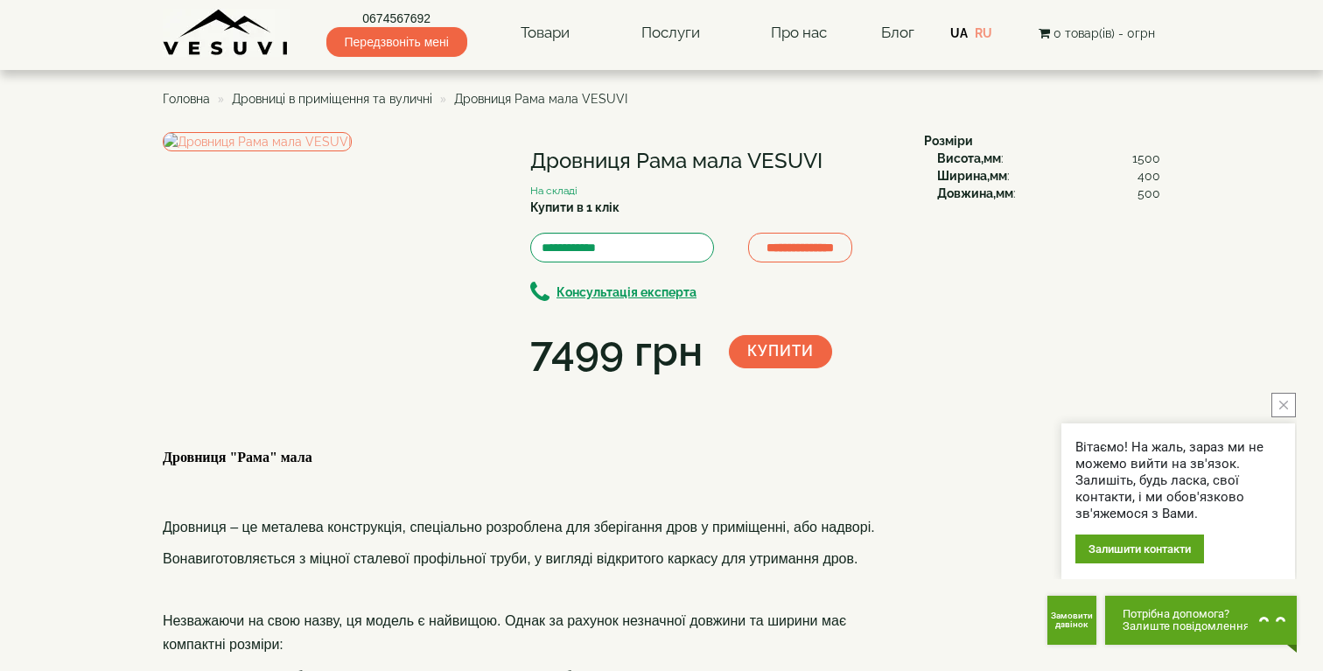
click at [759, 360] on button "Купити" at bounding box center [780, 351] width 103 height 33
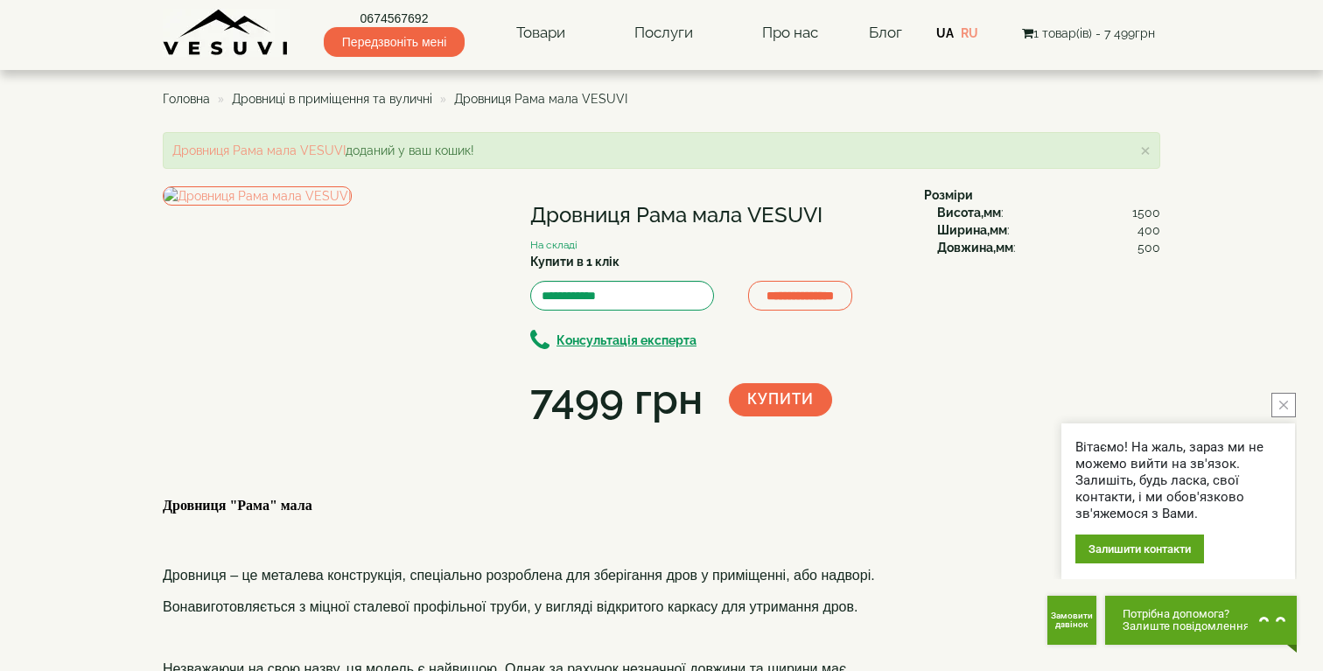
click at [1074, 30] on span "1 товар(ів) - 7 499грн" at bounding box center [1088, 33] width 133 height 14
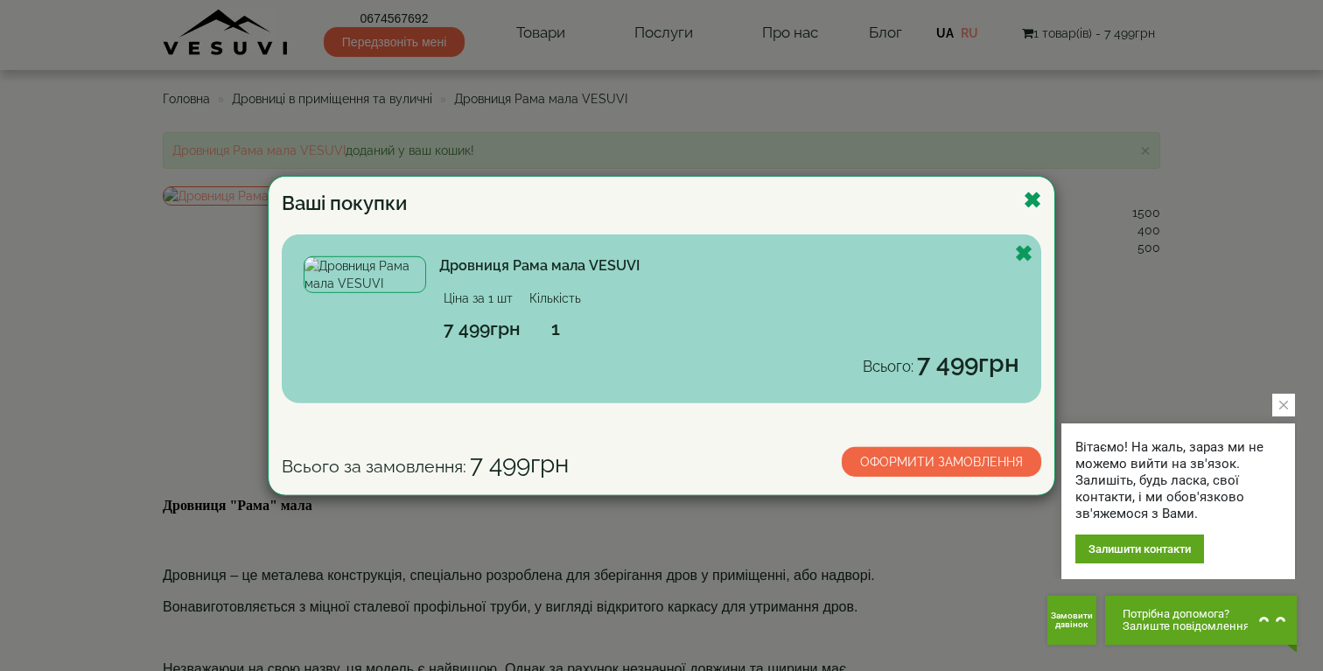
click at [902, 467] on link "Оформити замовлення" at bounding box center [941, 462] width 199 height 30
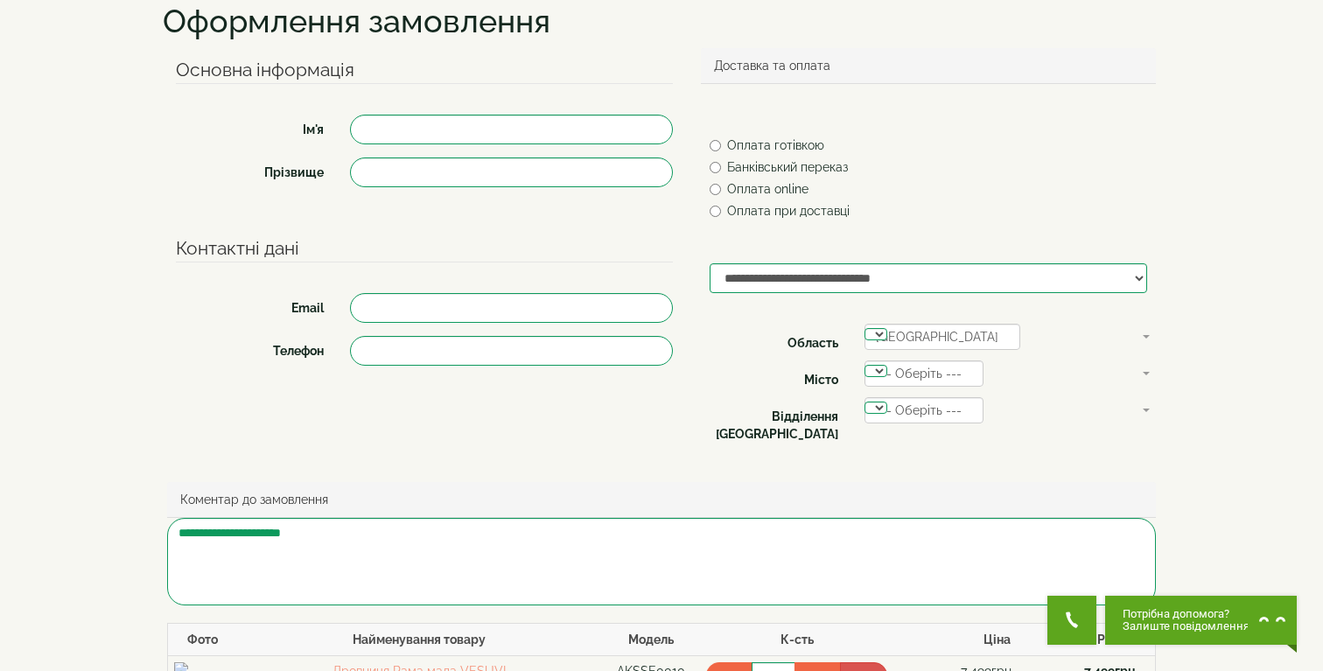
scroll to position [179, 0]
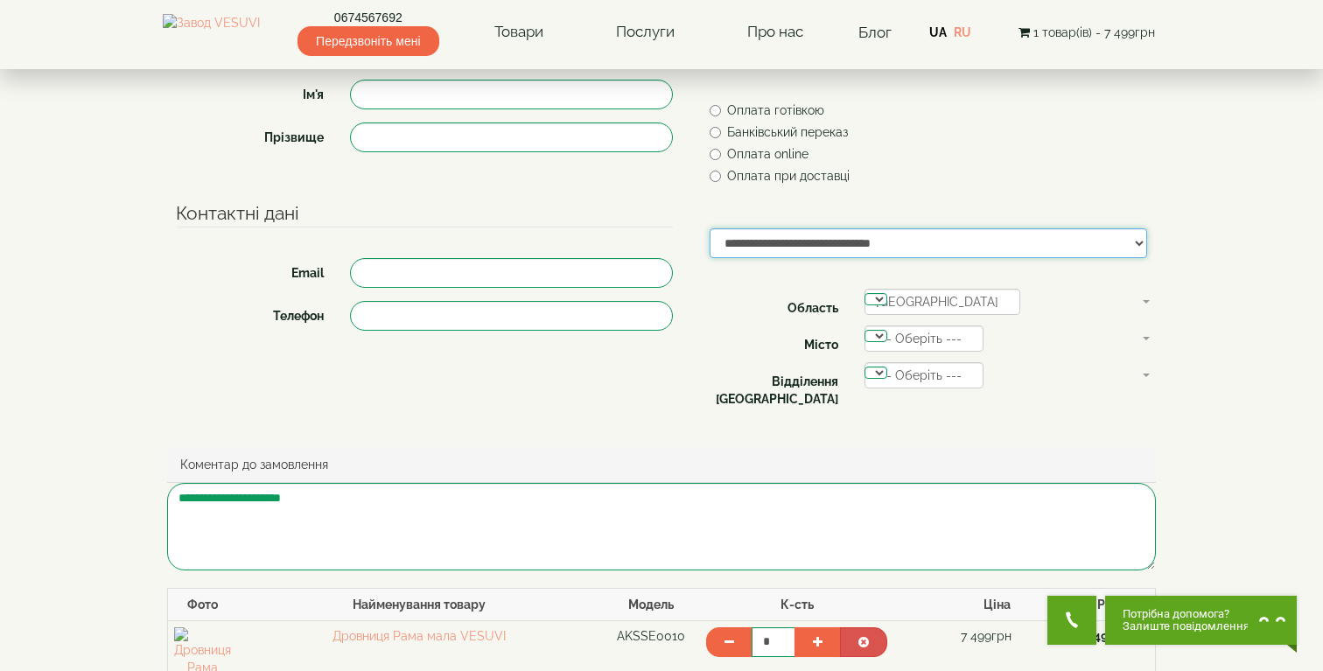
click at [770, 253] on select "**********" at bounding box center [928, 243] width 437 height 30
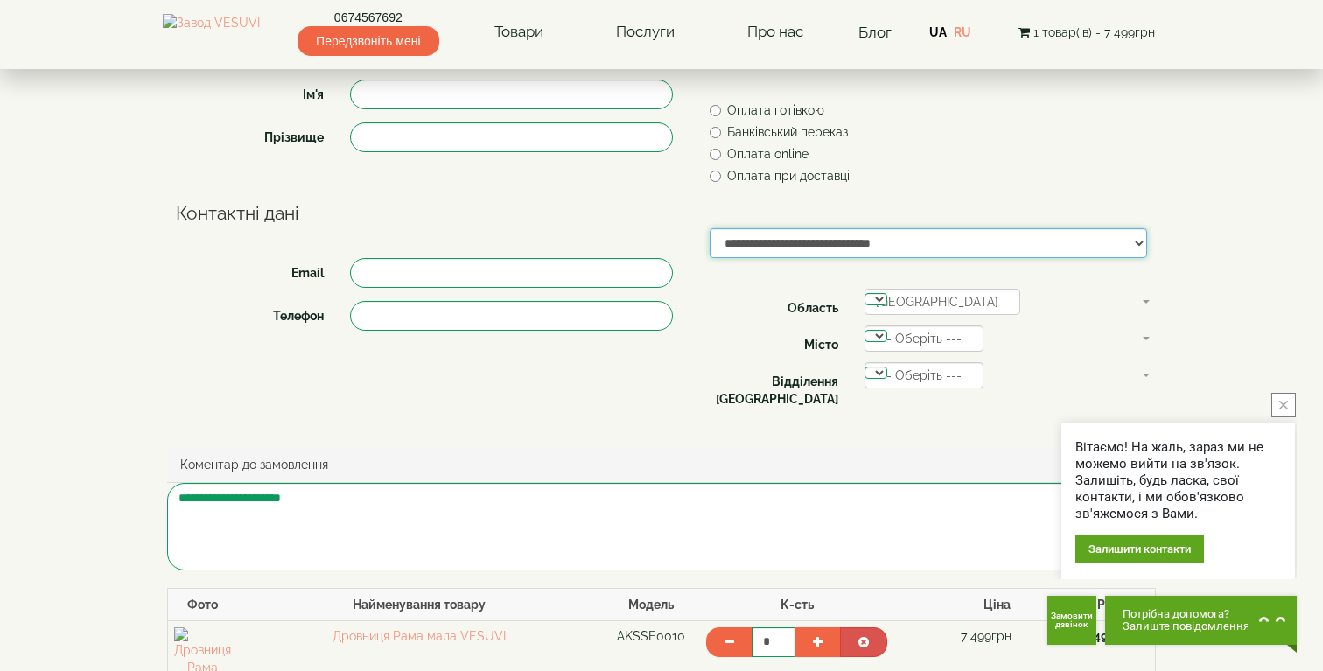
click at [710, 228] on select "**********" at bounding box center [928, 243] width 437 height 30
click at [910, 308] on span "Волинська область" at bounding box center [937, 302] width 122 height 14
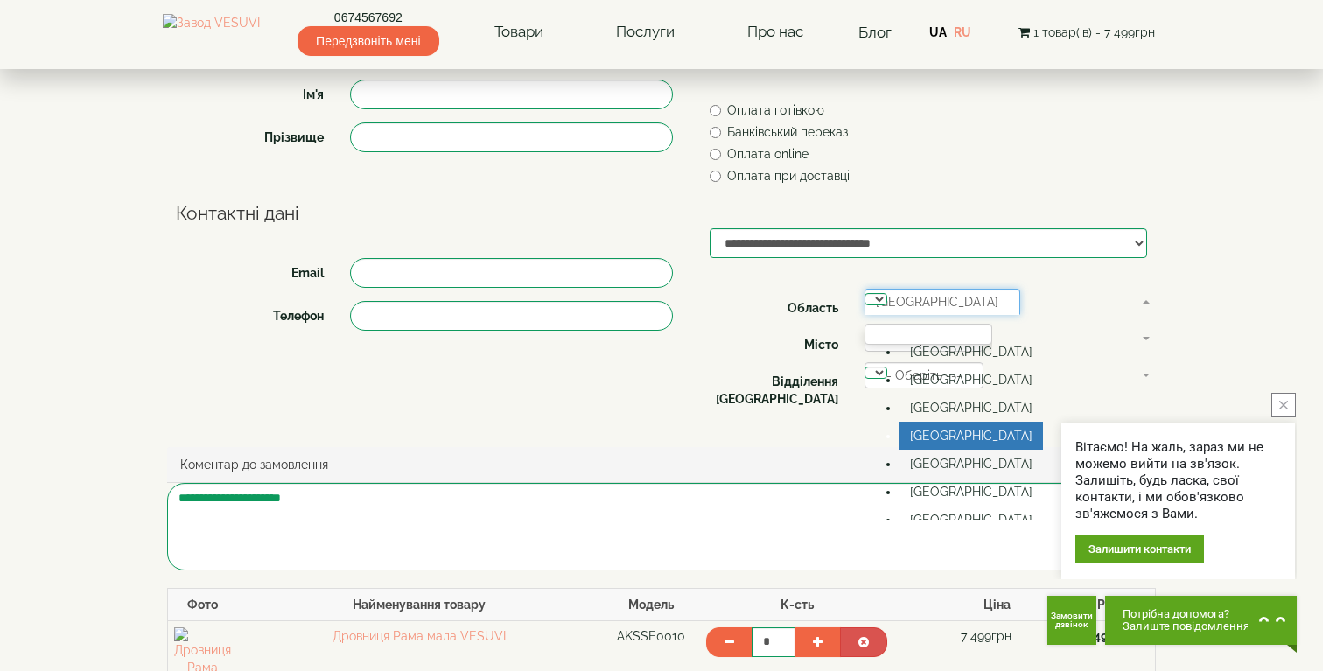
scroll to position [308, 0]
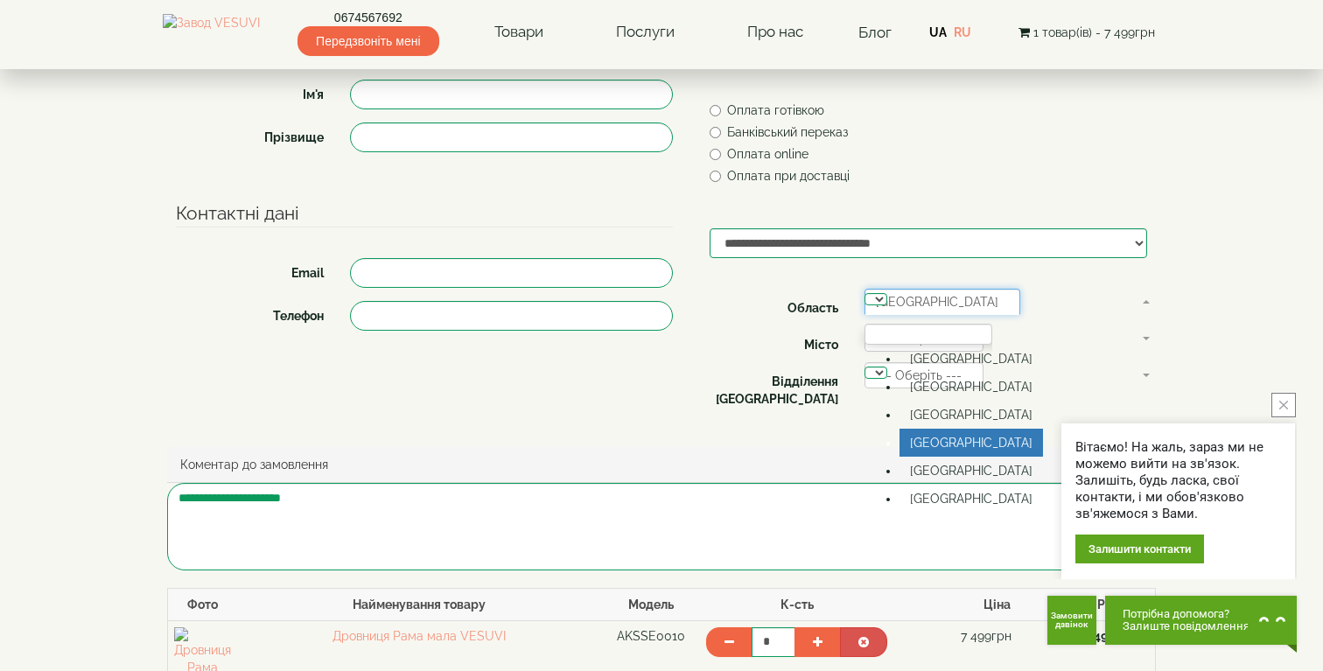
select select "********"
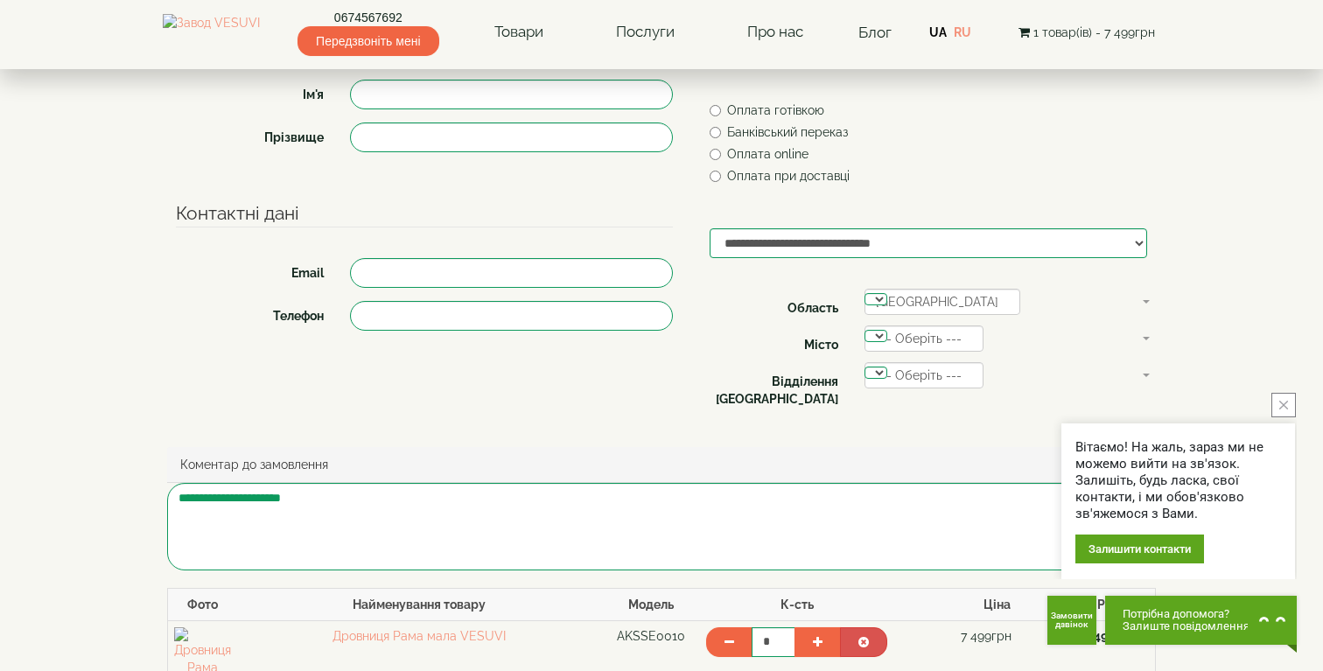
click at [921, 346] on span "--- Оберіть ---" at bounding box center [919, 339] width 86 height 14
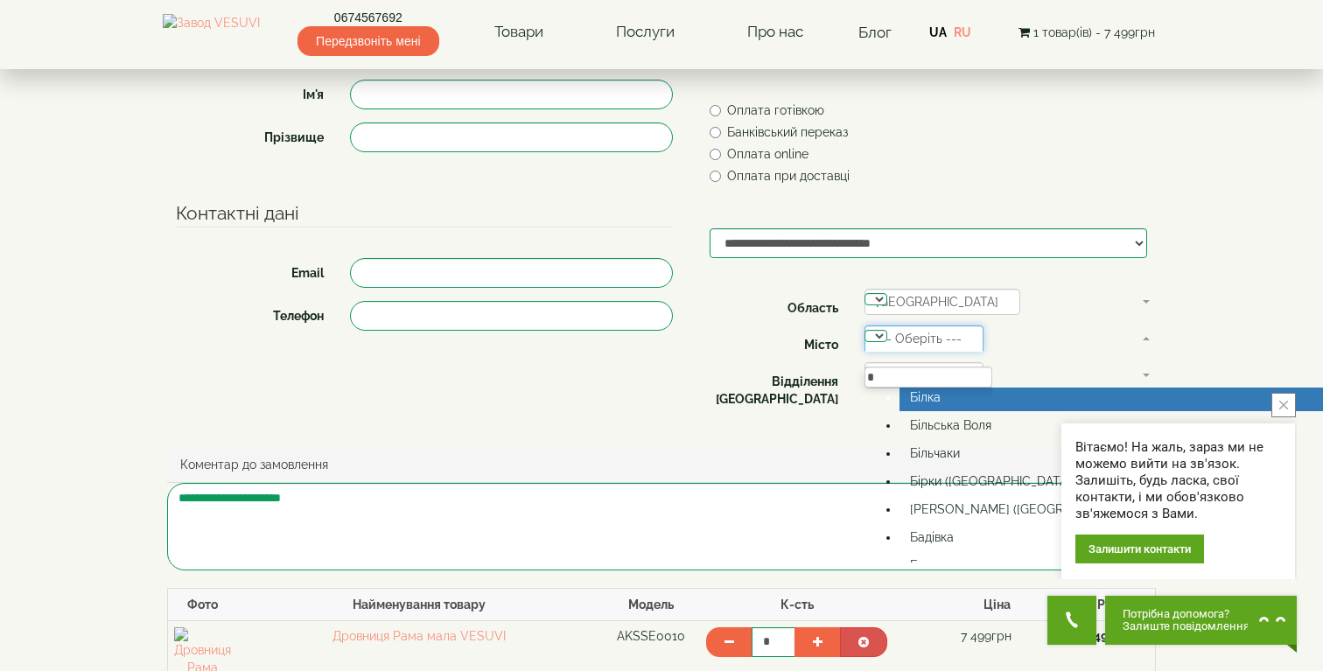
scroll to position [0, 0]
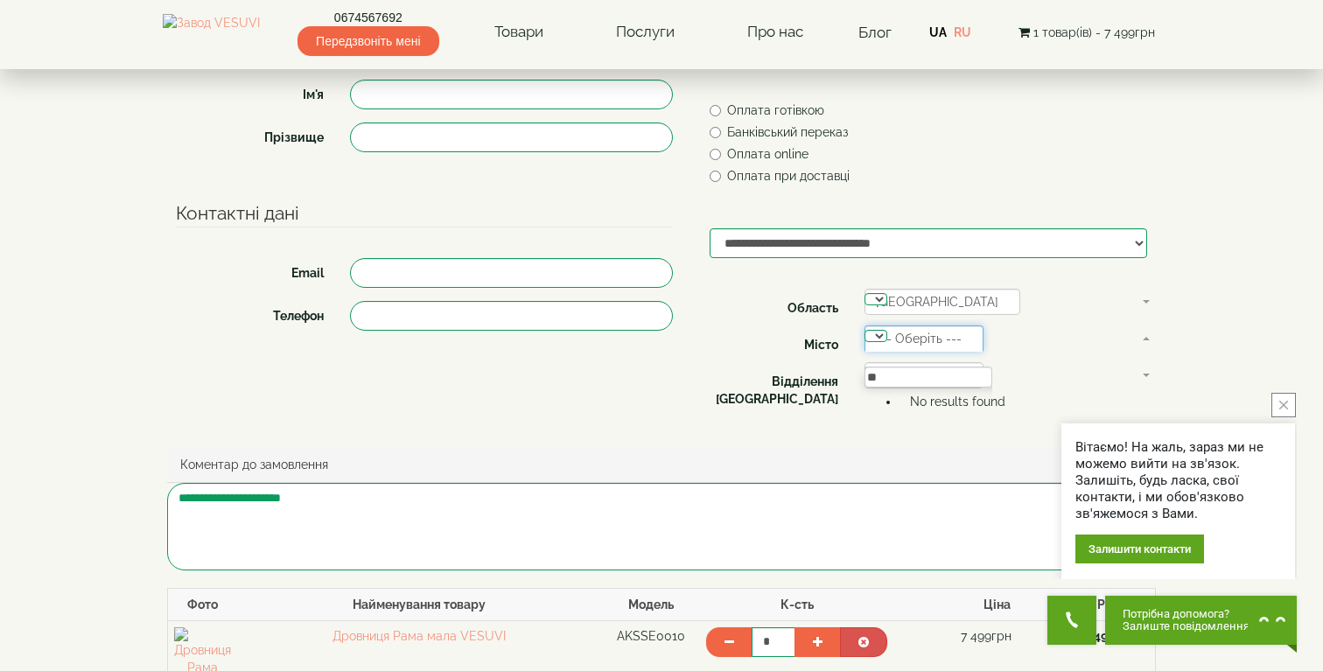
type input "*"
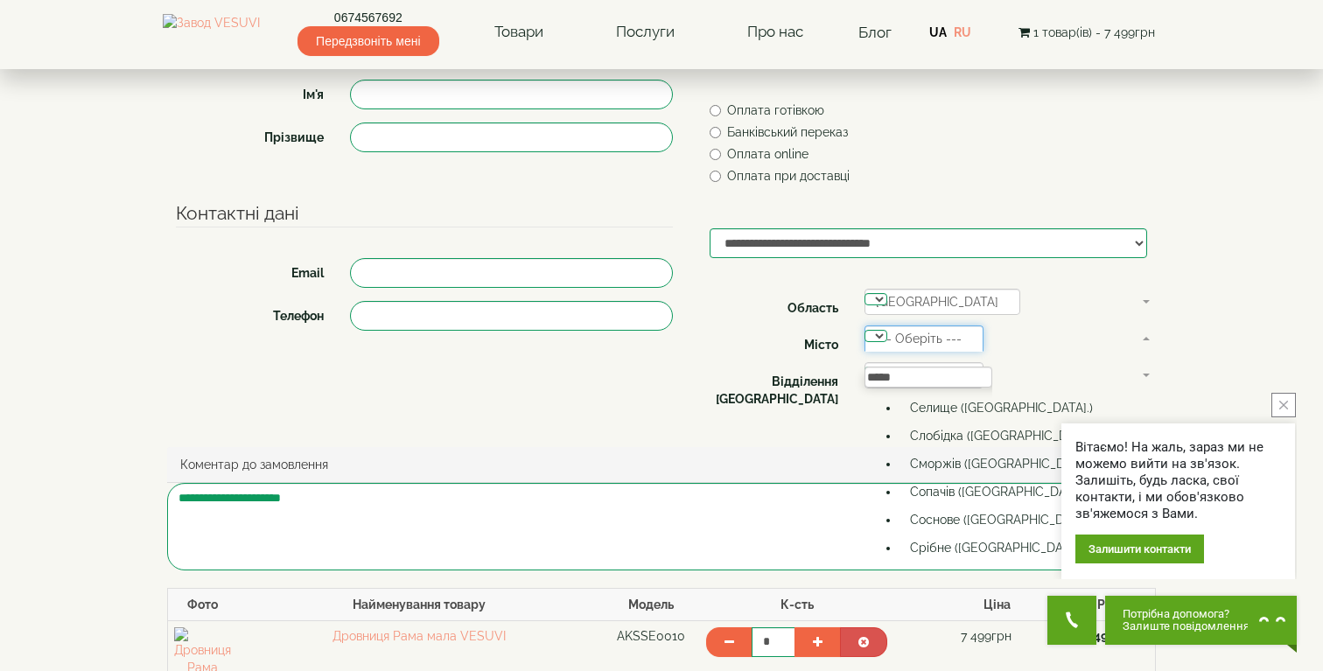
scroll to position [2871, 0]
type input "*****"
select select "********"
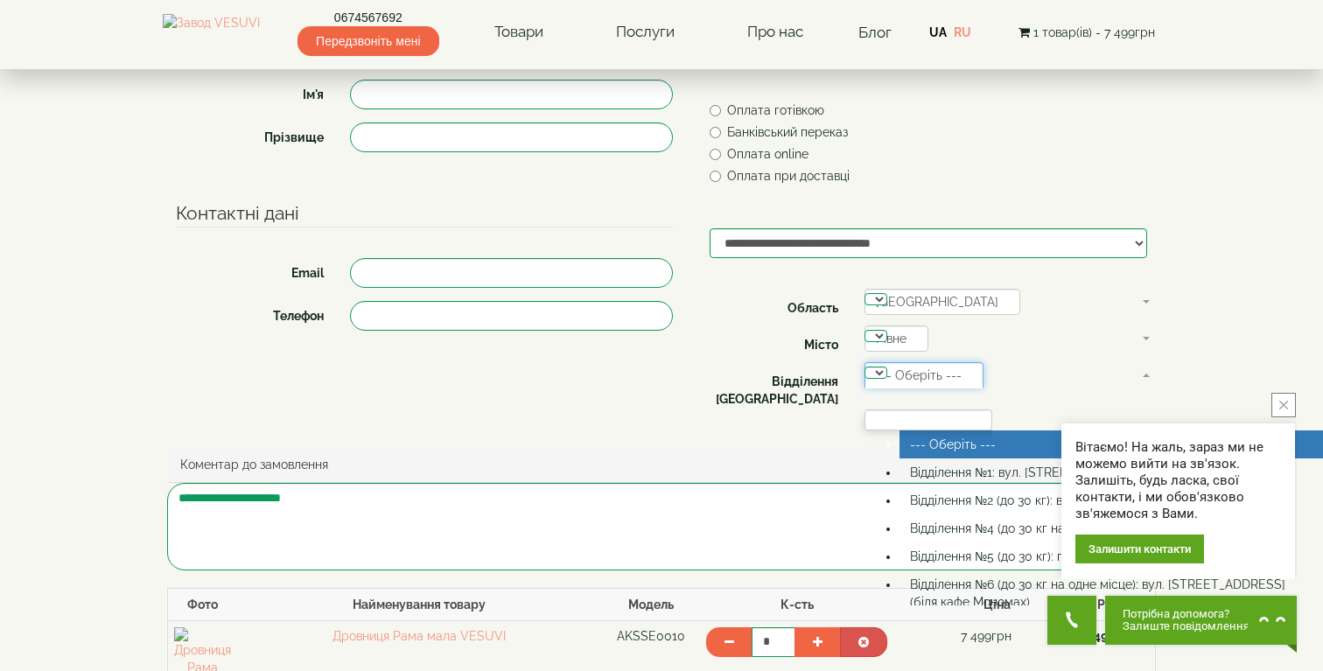
click at [930, 382] on span "--- Оберіть ---" at bounding box center [919, 375] width 86 height 14
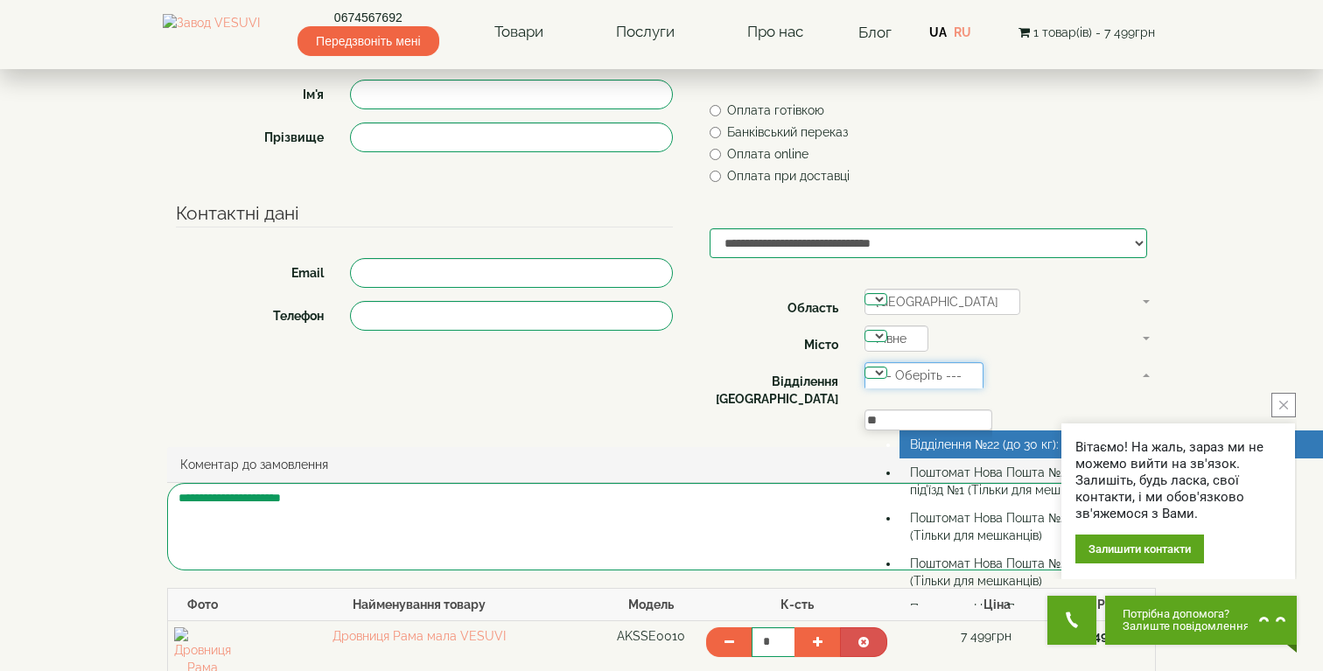
type input "**"
select select "**********"
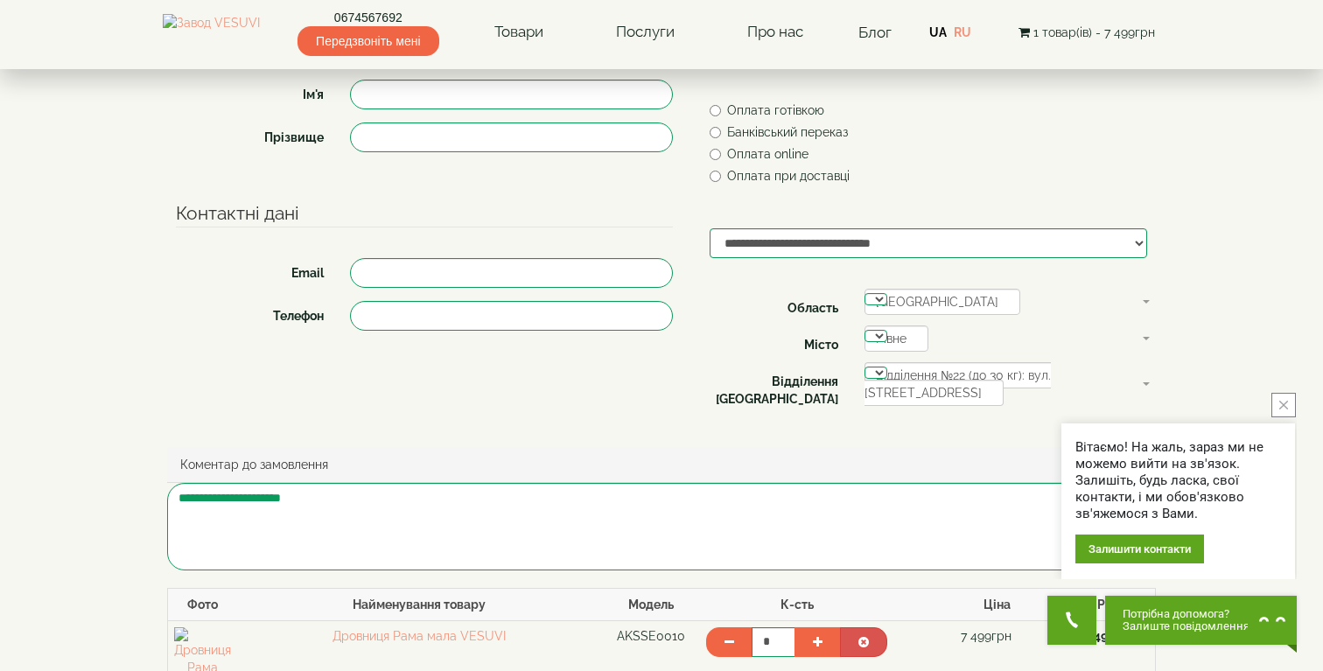
click at [1208, 357] on body "0674567692 Передзвоніть мені Товари Булер'яни VESUVI Мангали від заводу VESUVI …" at bounding box center [661, 566] width 1323 height 1491
click at [974, 465] on div "Коментар до замовлення" at bounding box center [661, 465] width 989 height 36
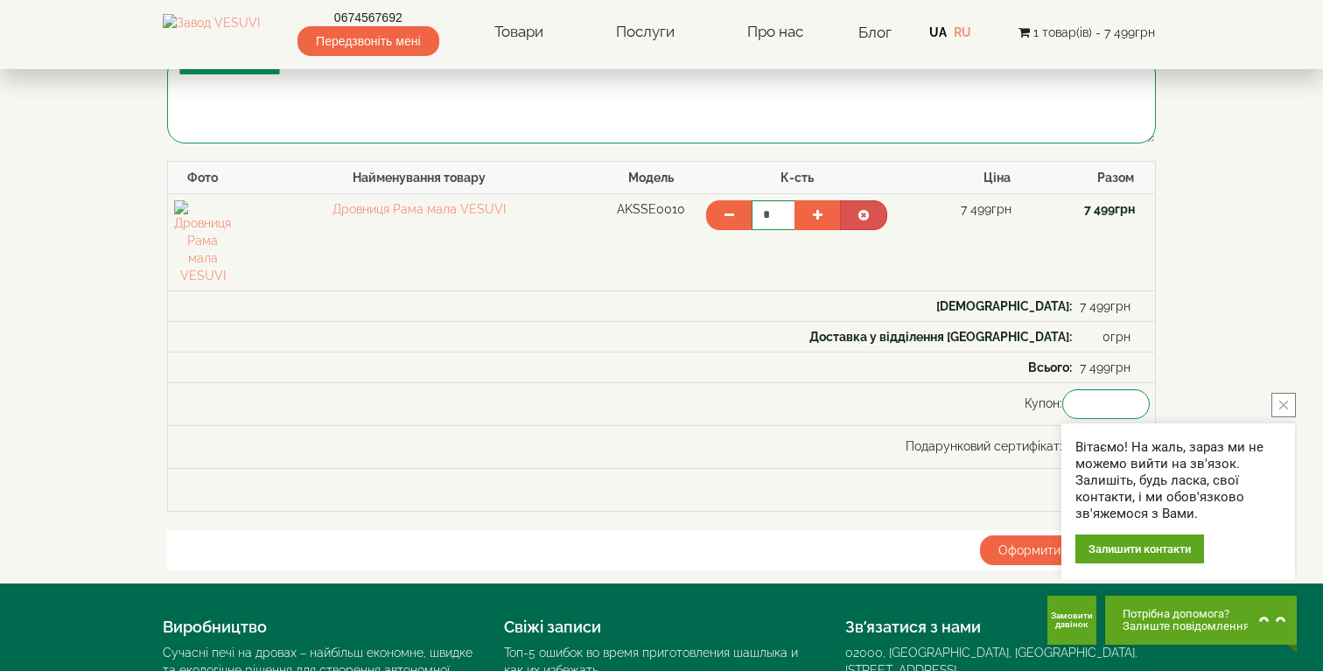
scroll to position [617, 0]
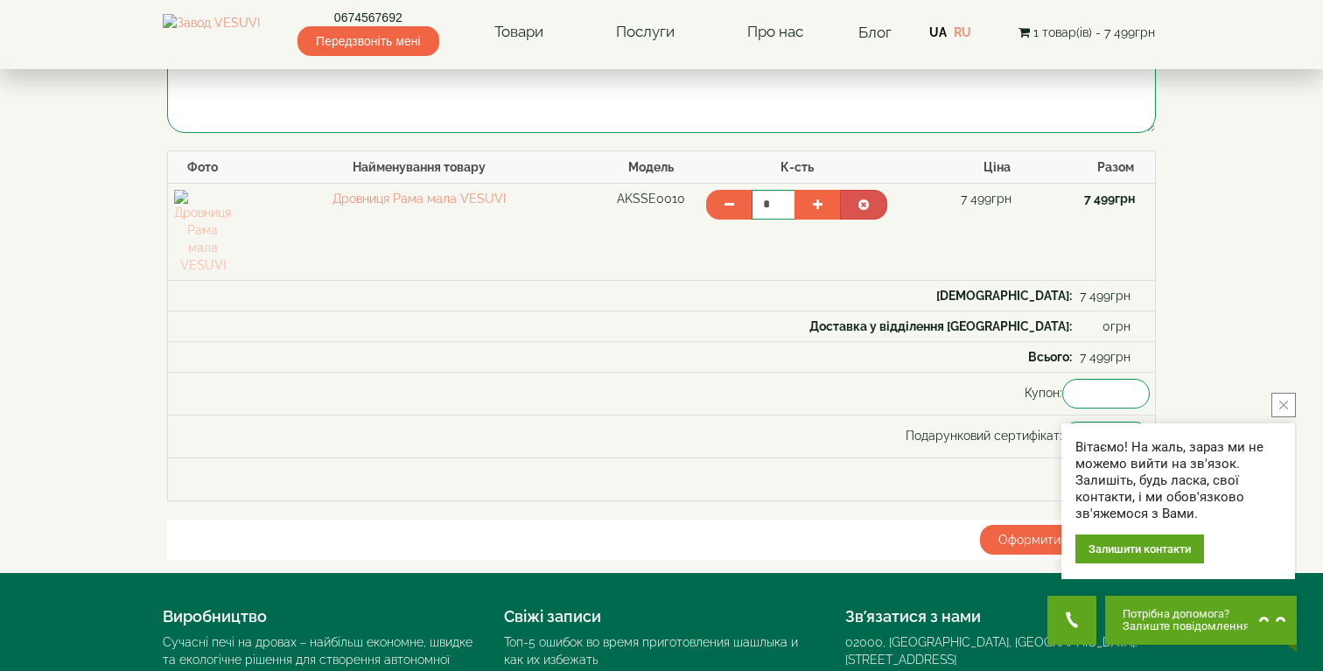
click at [201, 217] on img at bounding box center [202, 232] width 57 height 84
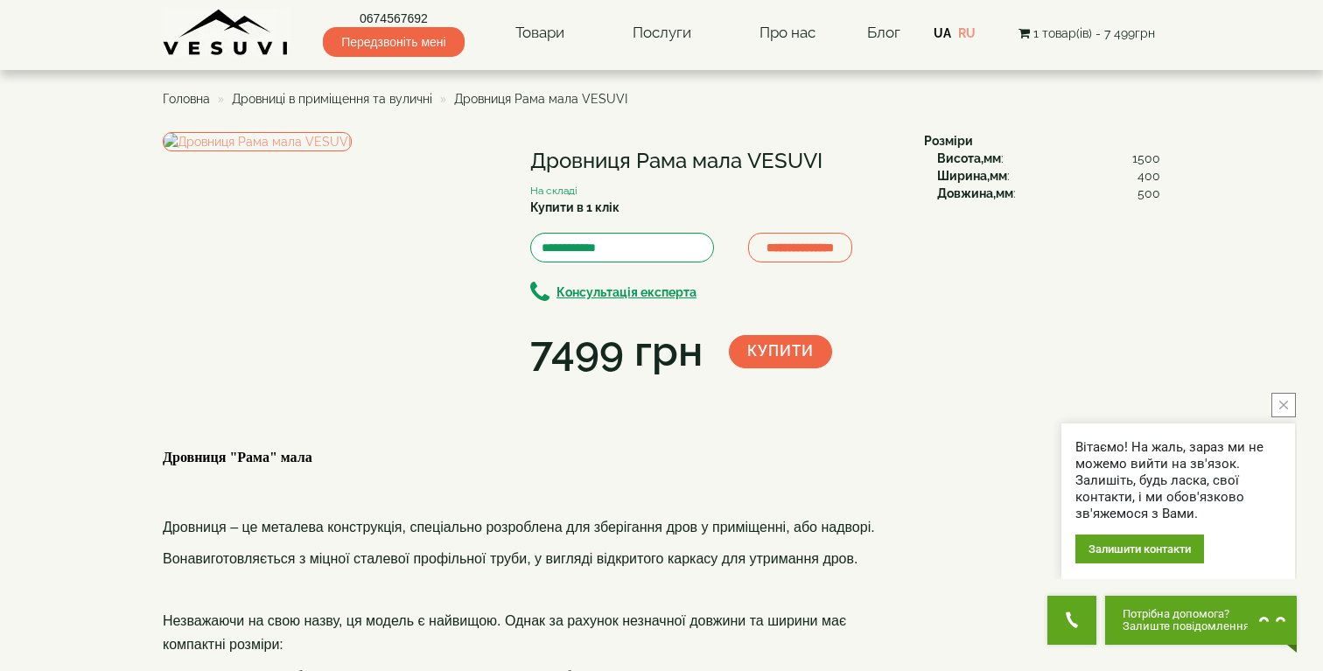
click at [1101, 38] on span "1 товар(ів) - 7 499грн" at bounding box center [1094, 33] width 122 height 14
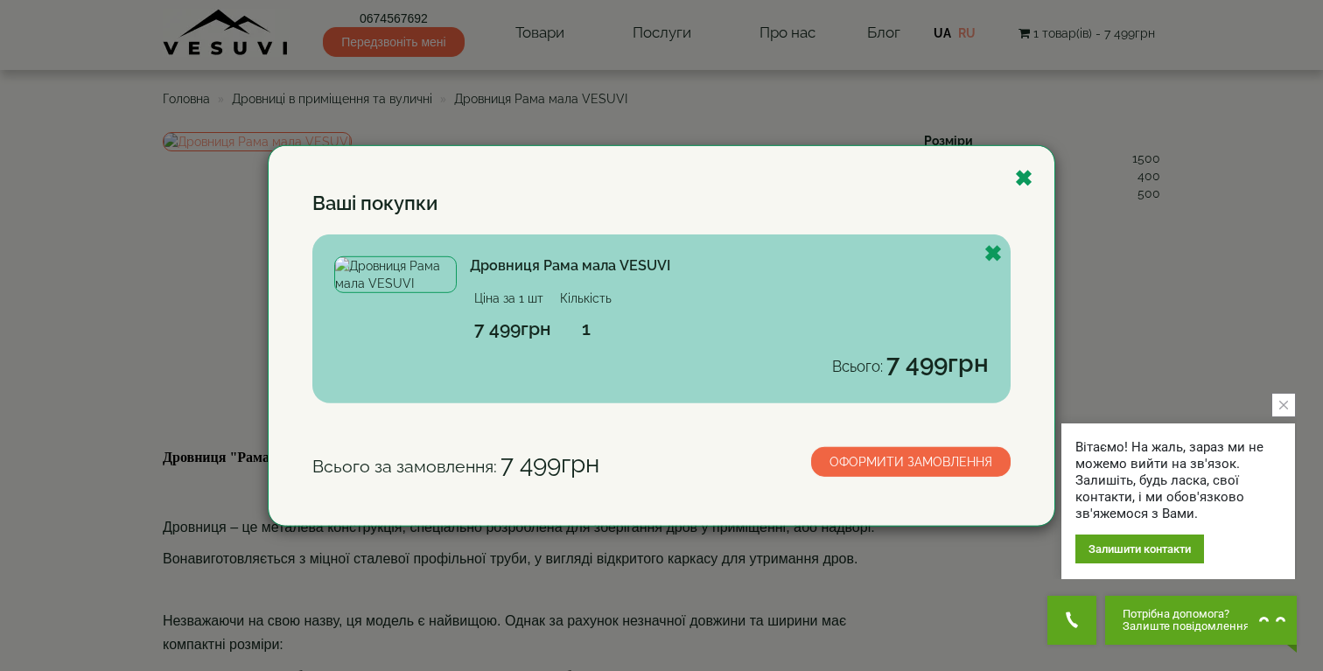
click at [867, 458] on link "Оформити замовлення" at bounding box center [910, 462] width 199 height 30
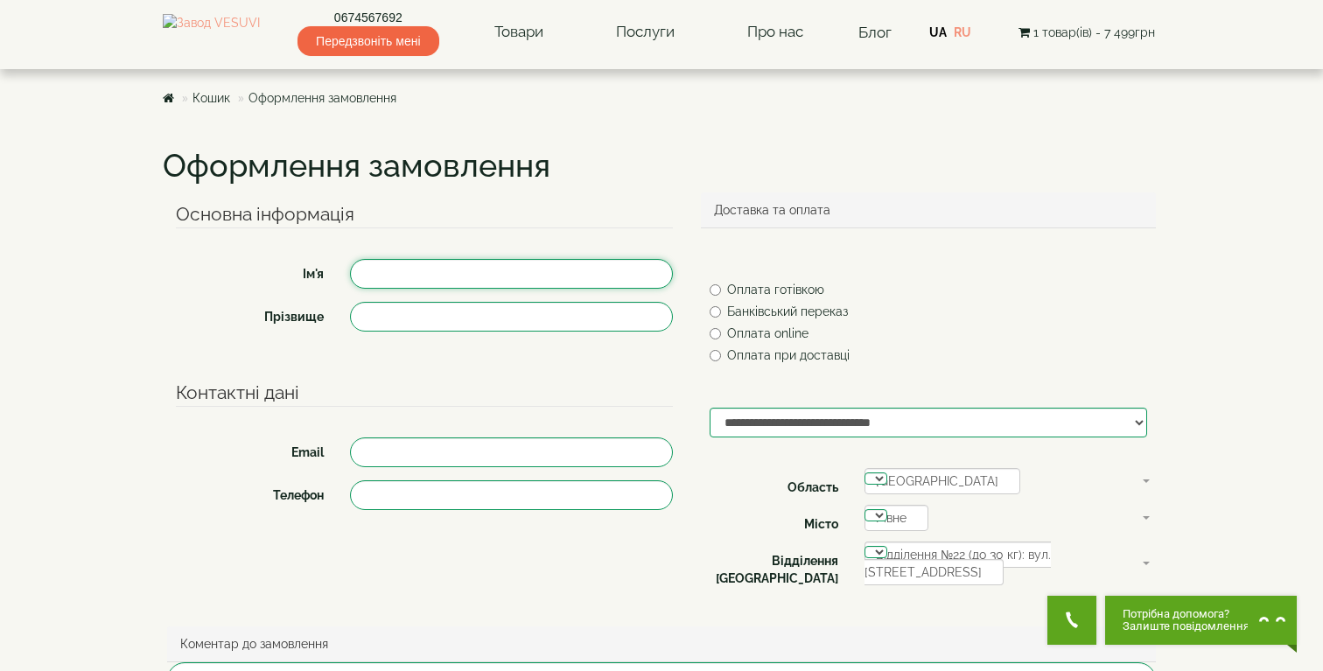
click at [502, 279] on input "Ім'я" at bounding box center [511, 274] width 322 height 30
type input "*******"
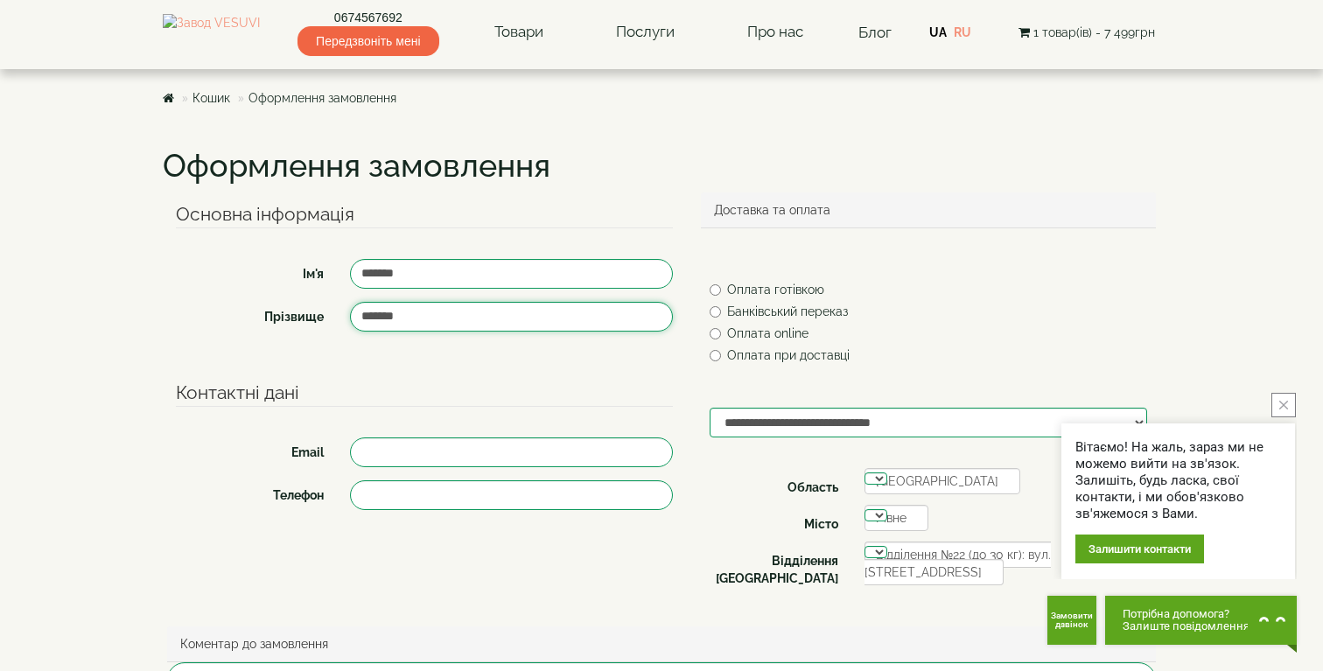
type input "*******"
click at [742, 332] on label "Оплата online" at bounding box center [759, 333] width 99 height 17
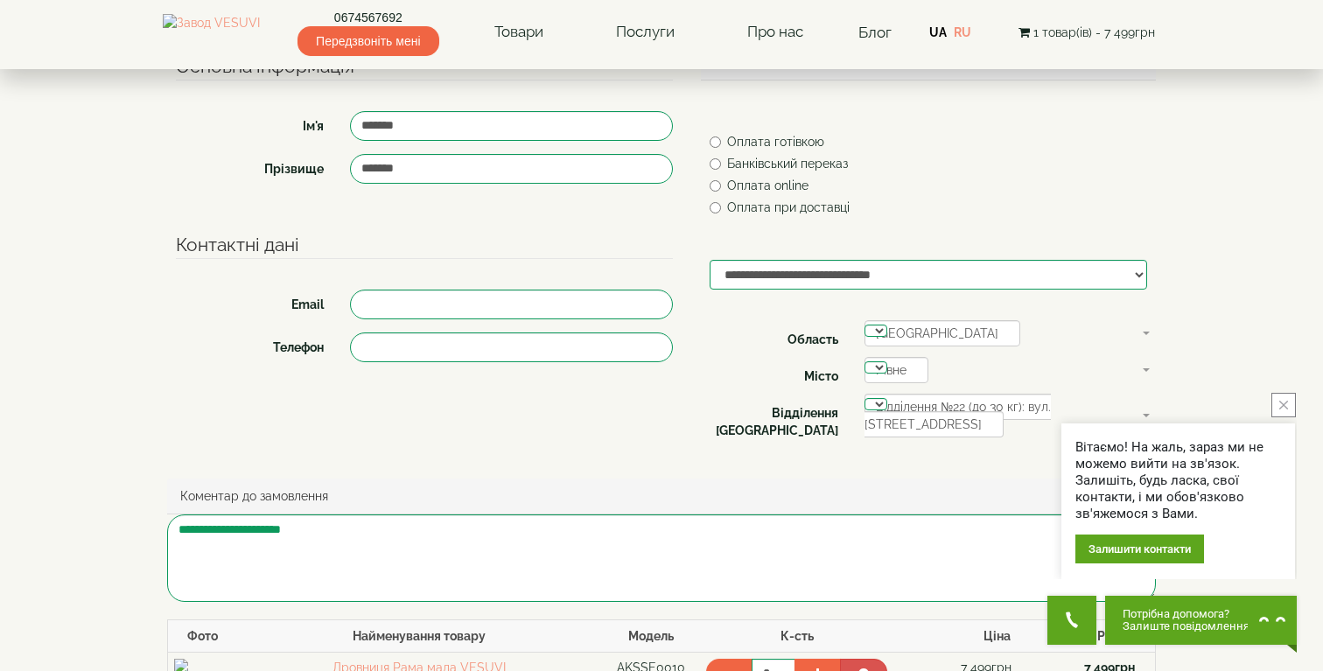
scroll to position [205, 0]
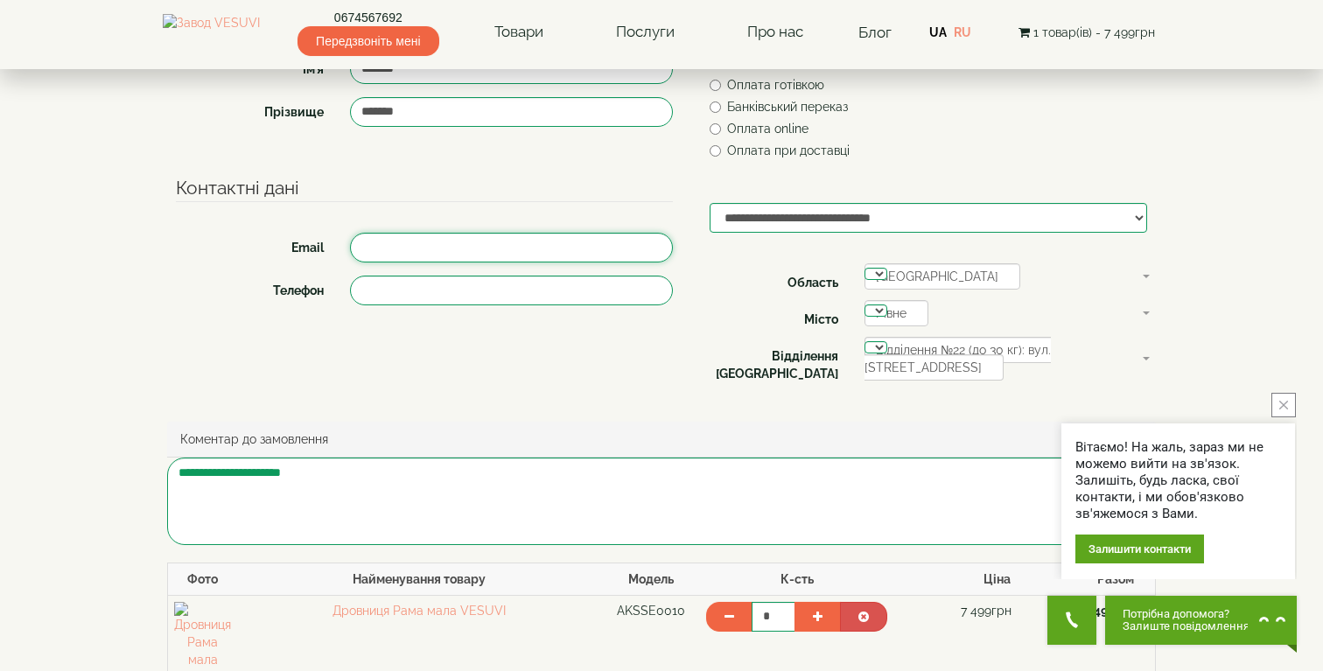
click at [445, 244] on input "Email" at bounding box center [511, 248] width 322 height 30
type input "**********"
click at [485, 290] on input "Телефон" at bounding box center [511, 291] width 322 height 30
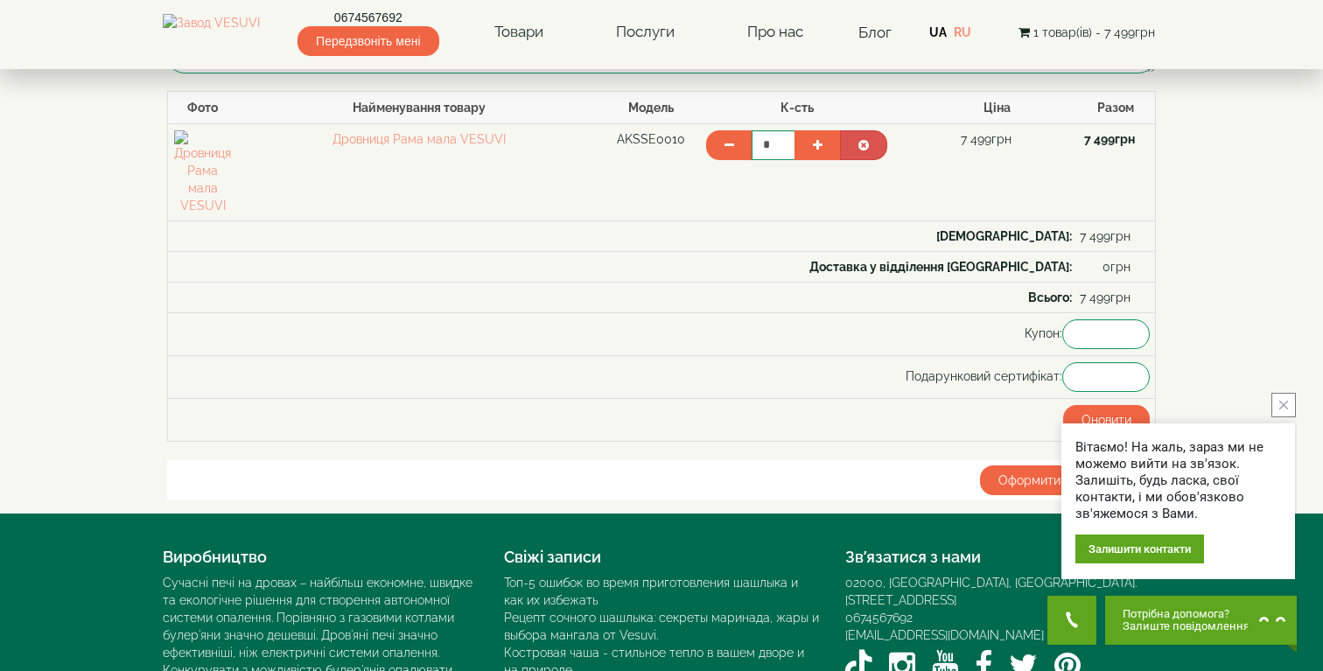
scroll to position [786, 0]
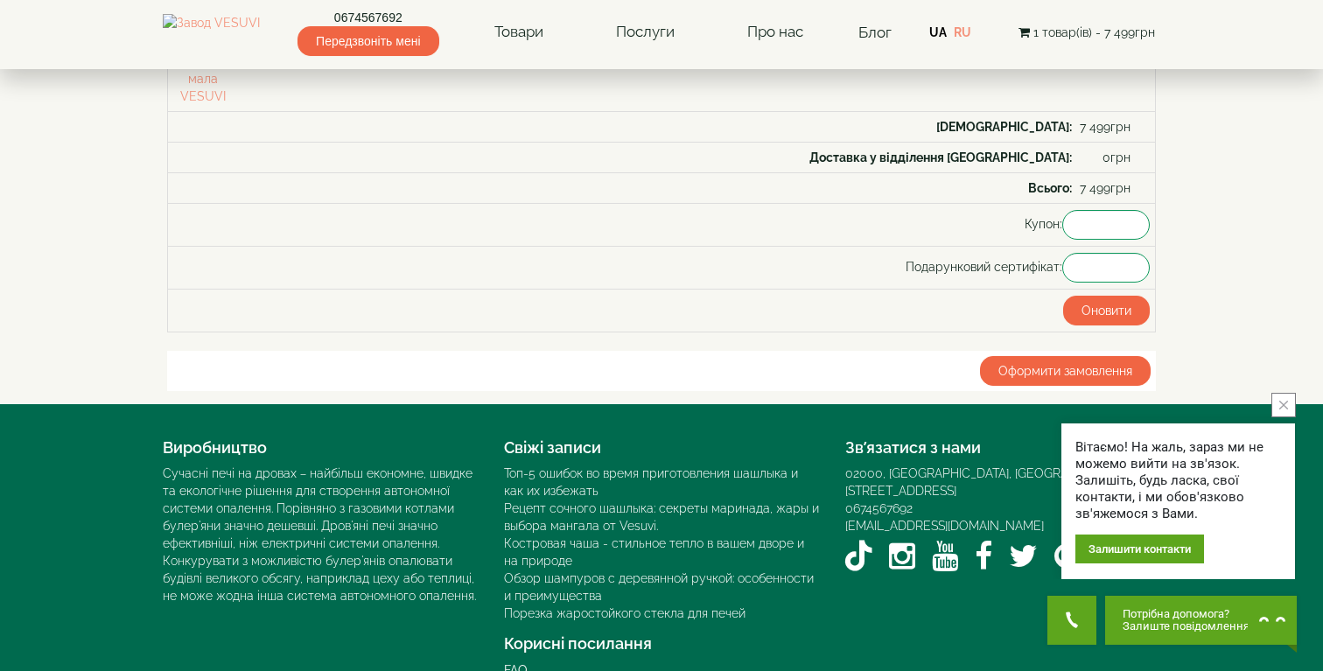
type input "**********"
click at [1056, 364] on span "Оформити замовлення" at bounding box center [1065, 371] width 134 height 14
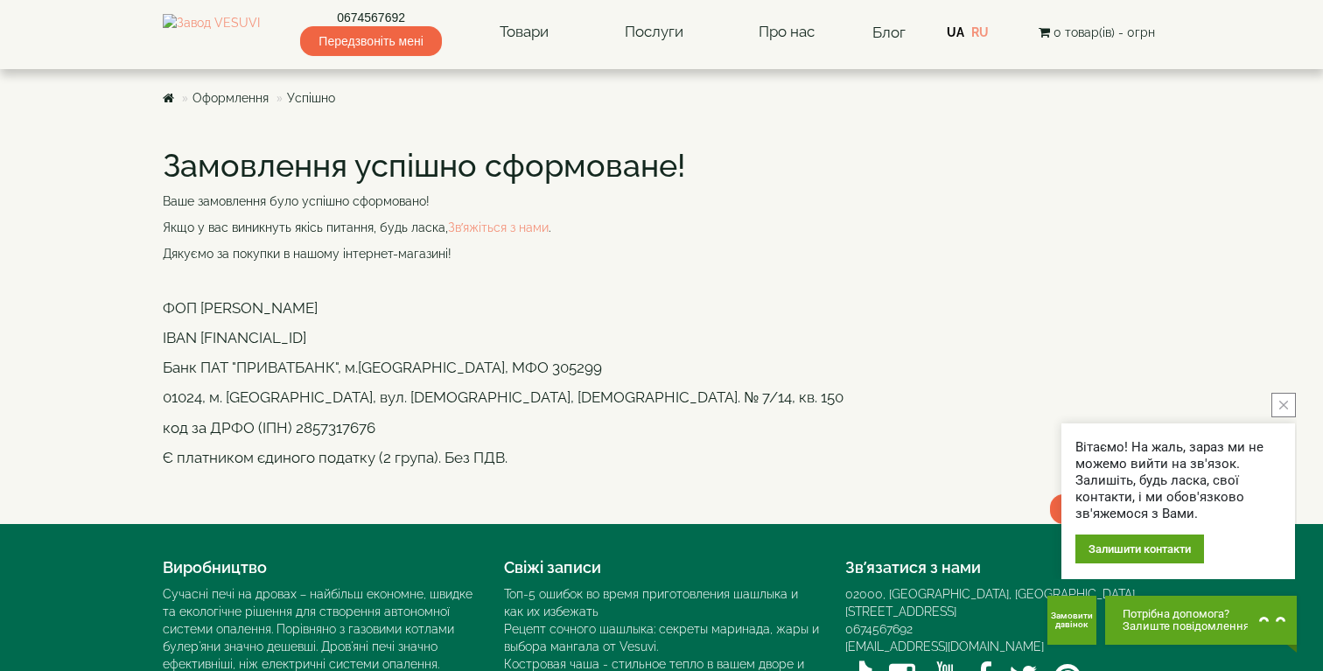
click at [1279, 409] on button "close button" at bounding box center [1283, 405] width 24 height 24
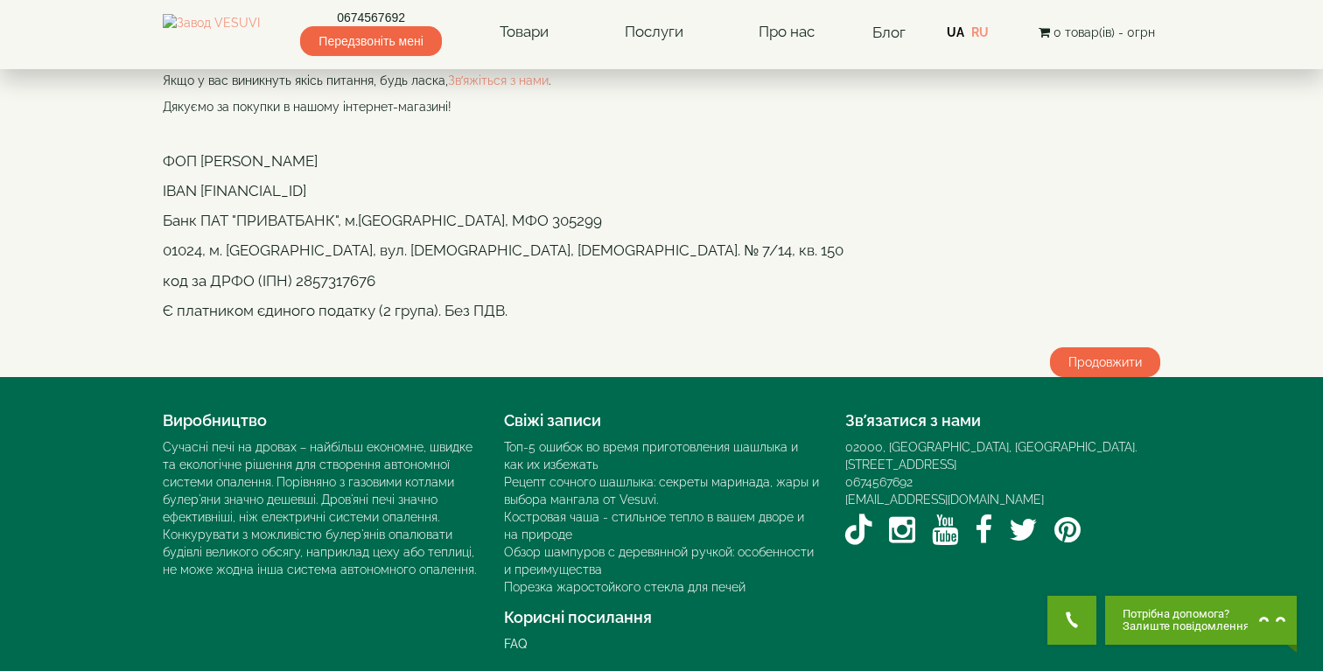
scroll to position [156, 0]
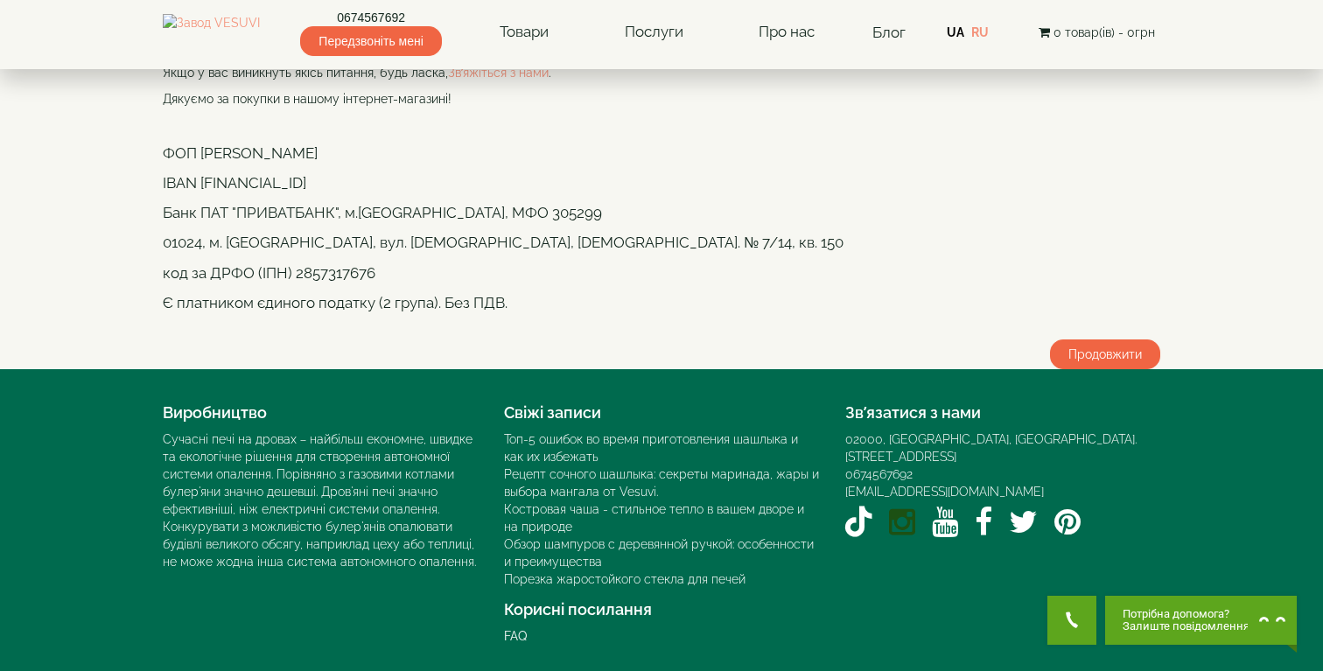
click at [905, 507] on icon "Instagram VESUVI" at bounding box center [902, 522] width 26 height 31
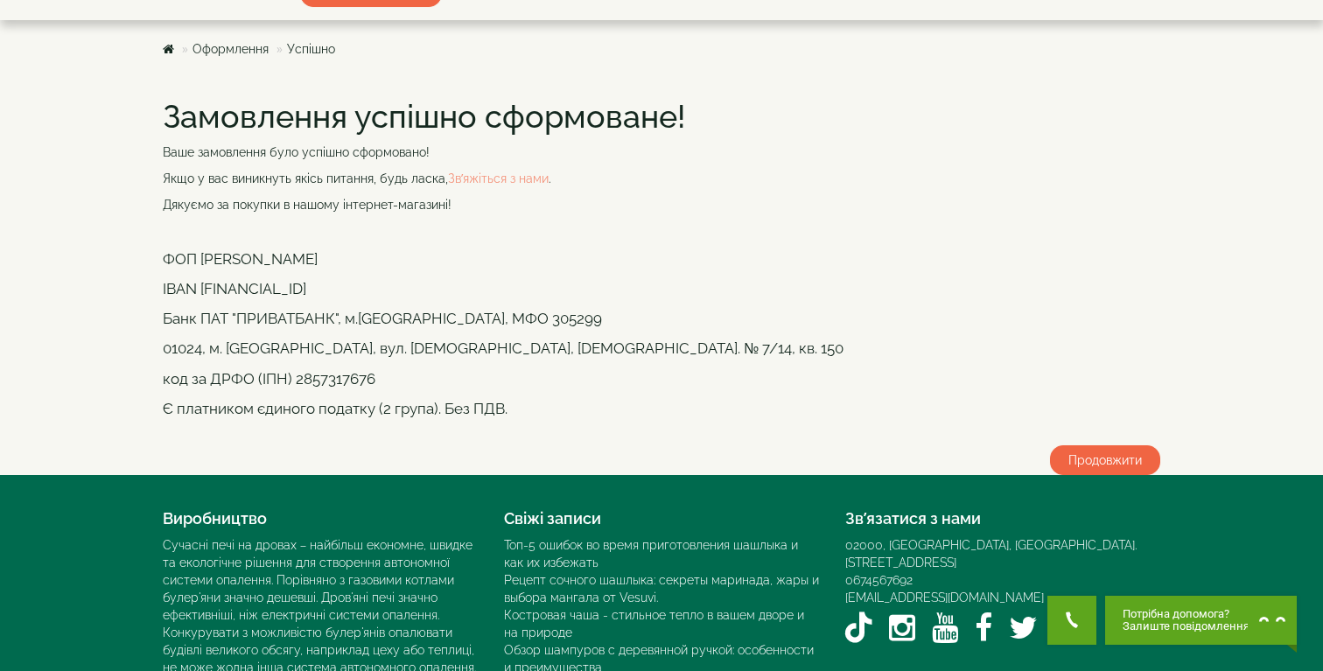
scroll to position [60, 0]
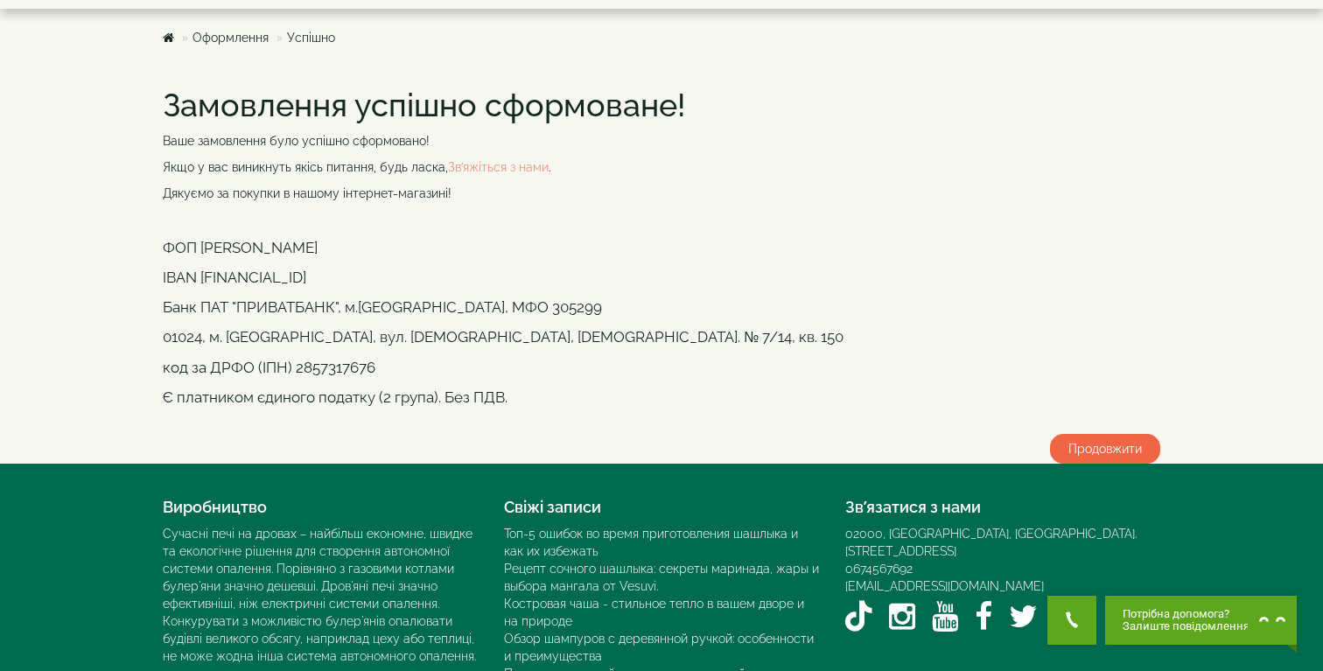
click at [1090, 446] on link "Продовжити" at bounding box center [1105, 449] width 110 height 30
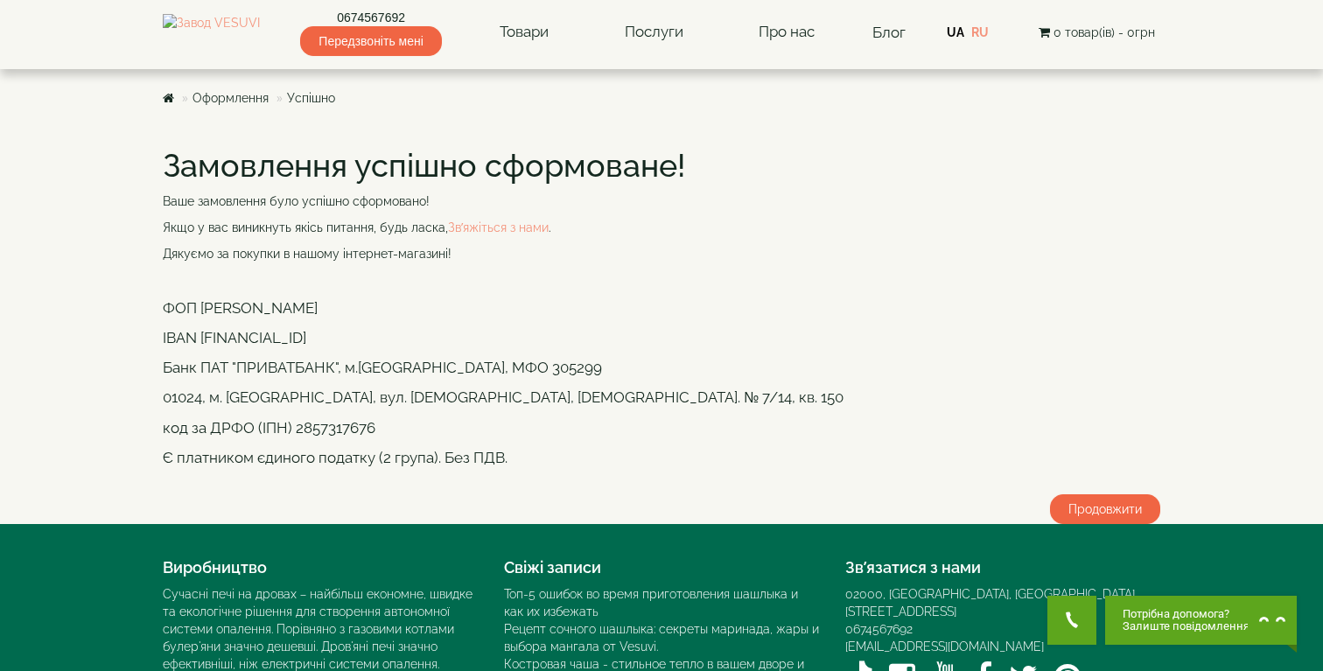
click at [1067, 30] on span "0 товар(ів) - 0грн" at bounding box center [1103, 32] width 101 height 14
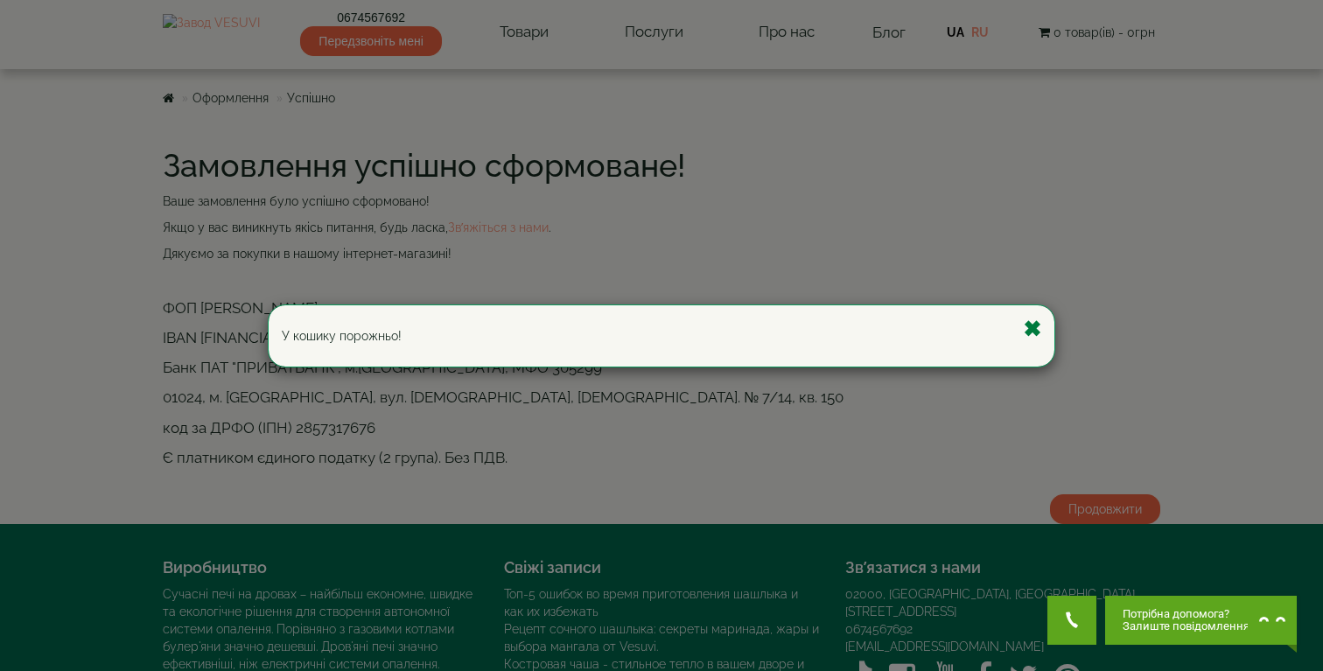
click at [1032, 322] on button "Закрыть" at bounding box center [1032, 329] width 18 height 22
